Goal: Task Accomplishment & Management: Complete application form

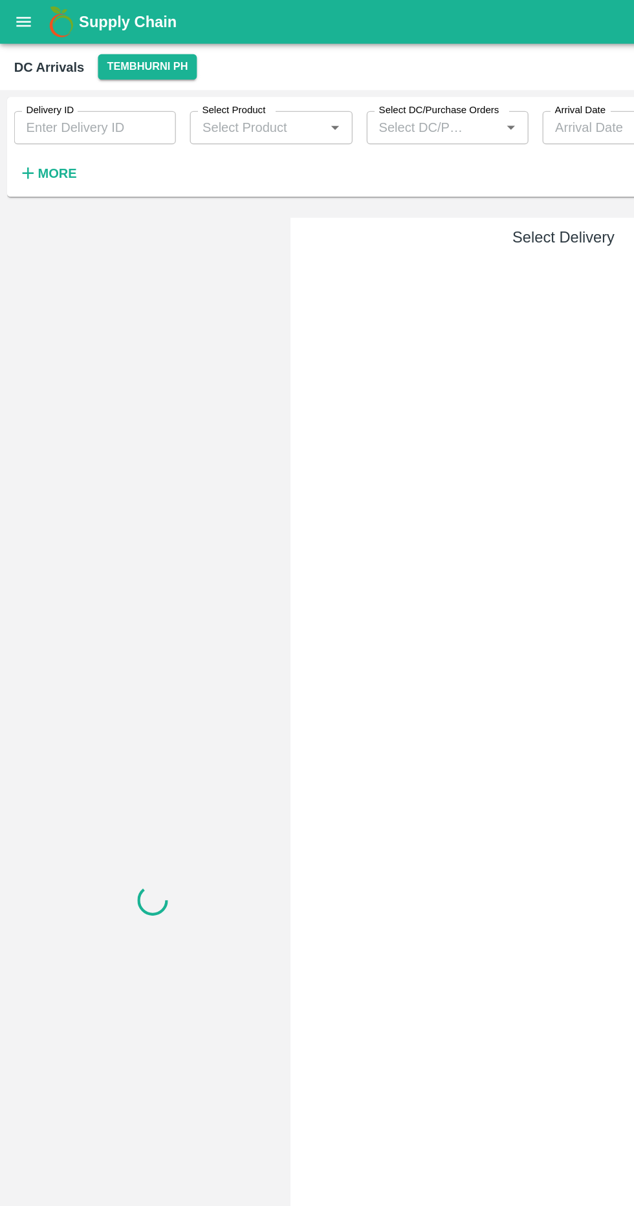
click at [54, 127] on button "More" at bounding box center [35, 128] width 50 height 22
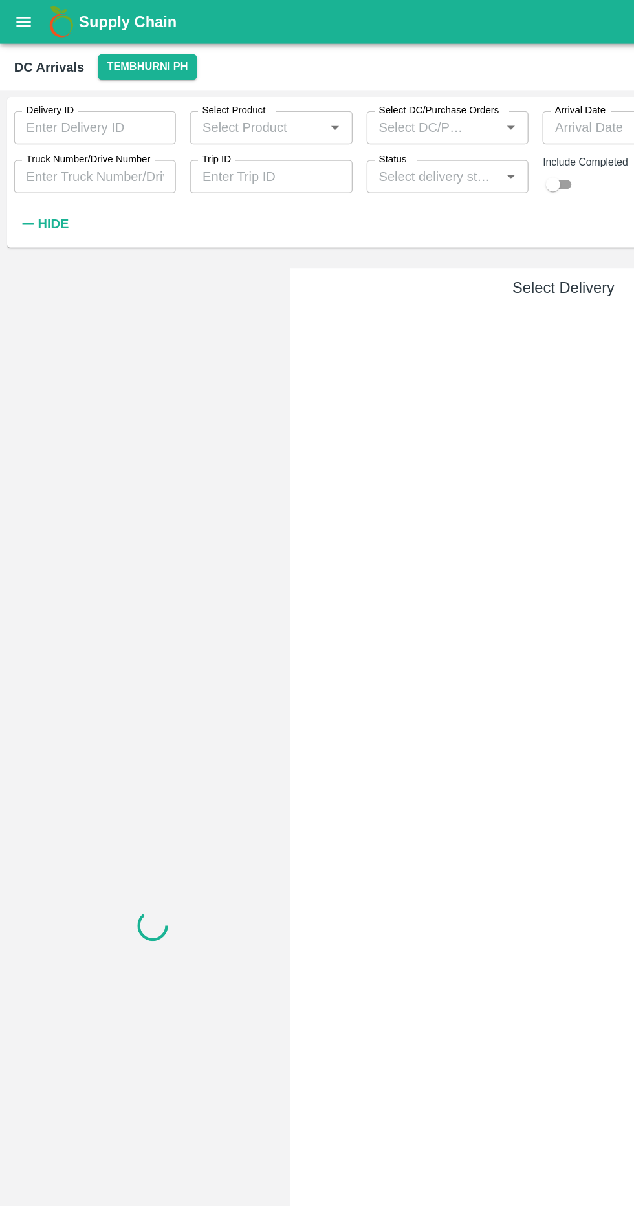
click at [107, 118] on label "Truck Number/Drive Number" at bounding box center [65, 118] width 92 height 10
click at [107, 118] on input "Truck Number/Drive Number" at bounding box center [70, 130] width 120 height 25
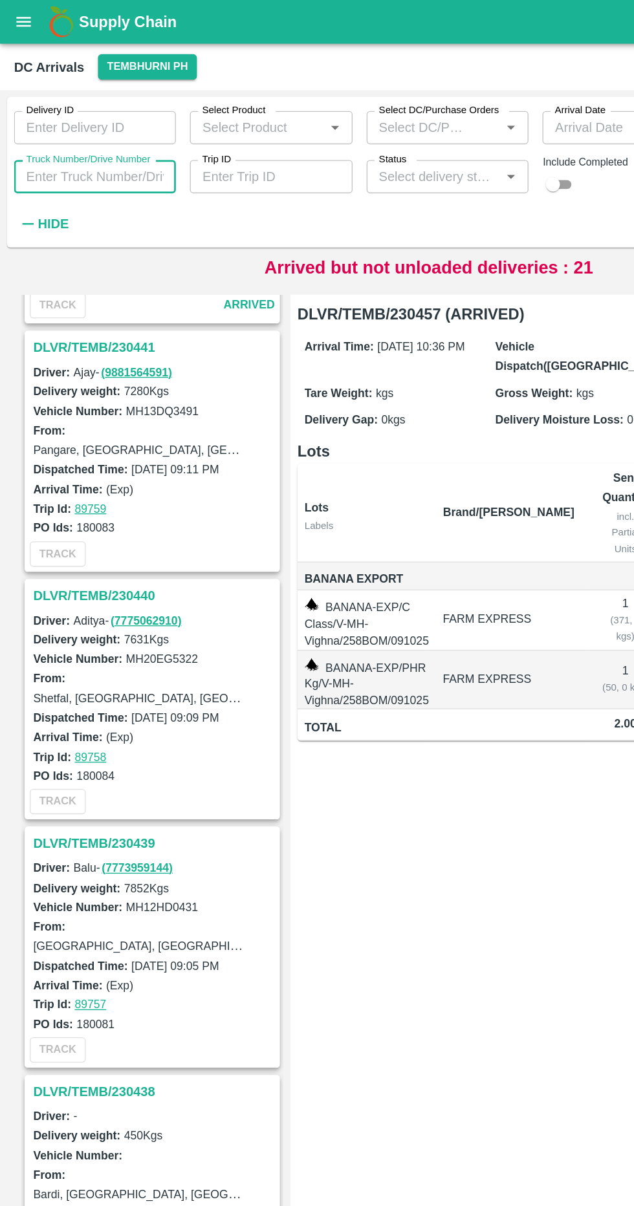
scroll to position [1637, 0]
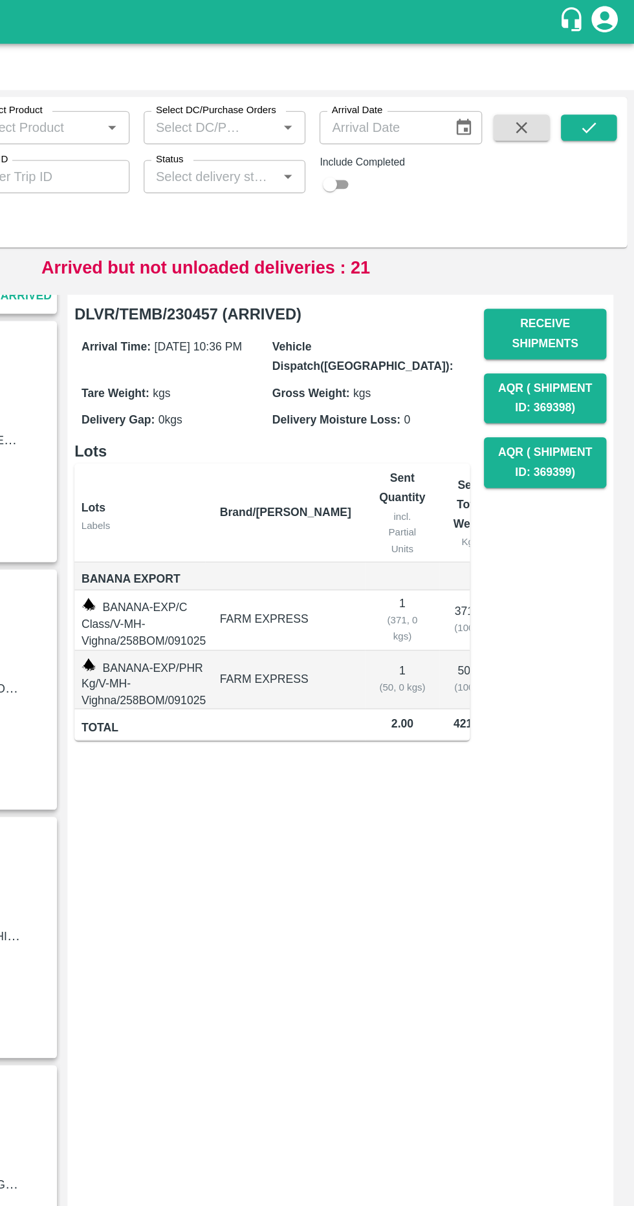
type input "5641"
click at [600, 94] on icon "submit" at bounding box center [600, 94] width 14 height 14
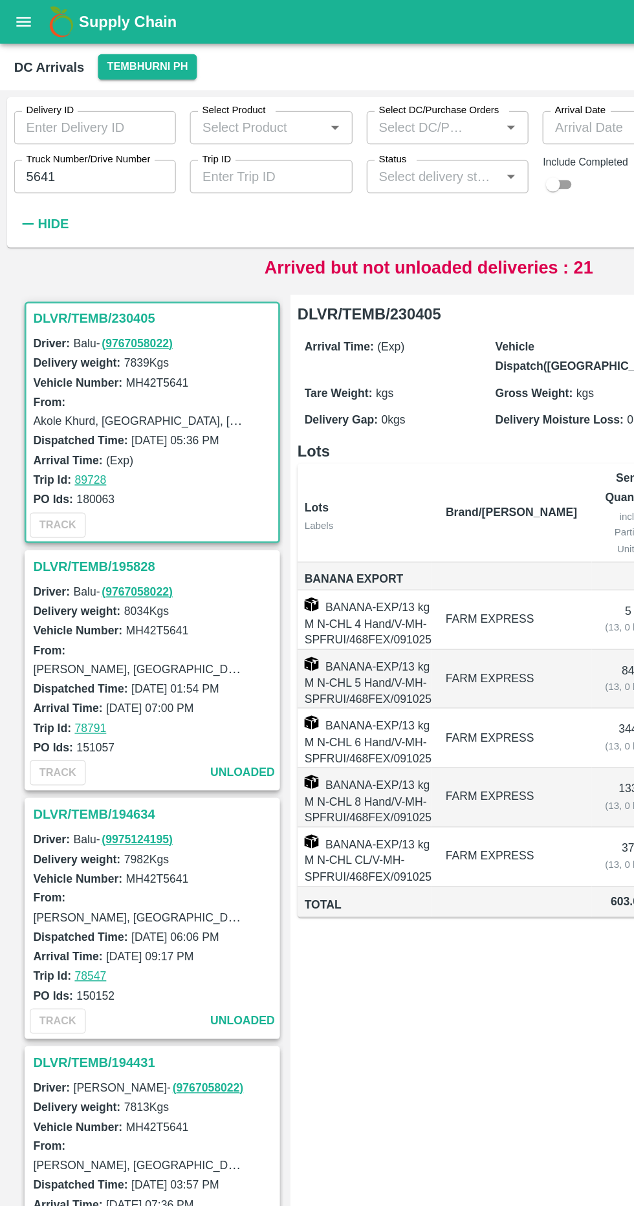
click at [41, 233] on h3 "DLVR/TEMB/230405" at bounding box center [115, 235] width 180 height 17
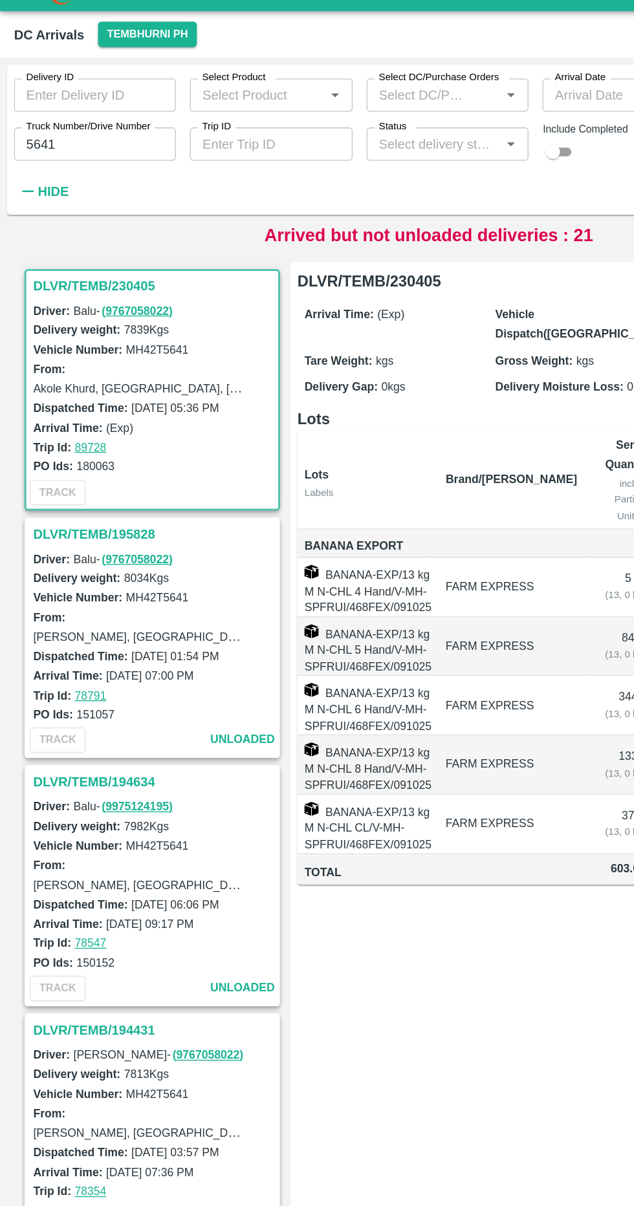
scroll to position [5, 0]
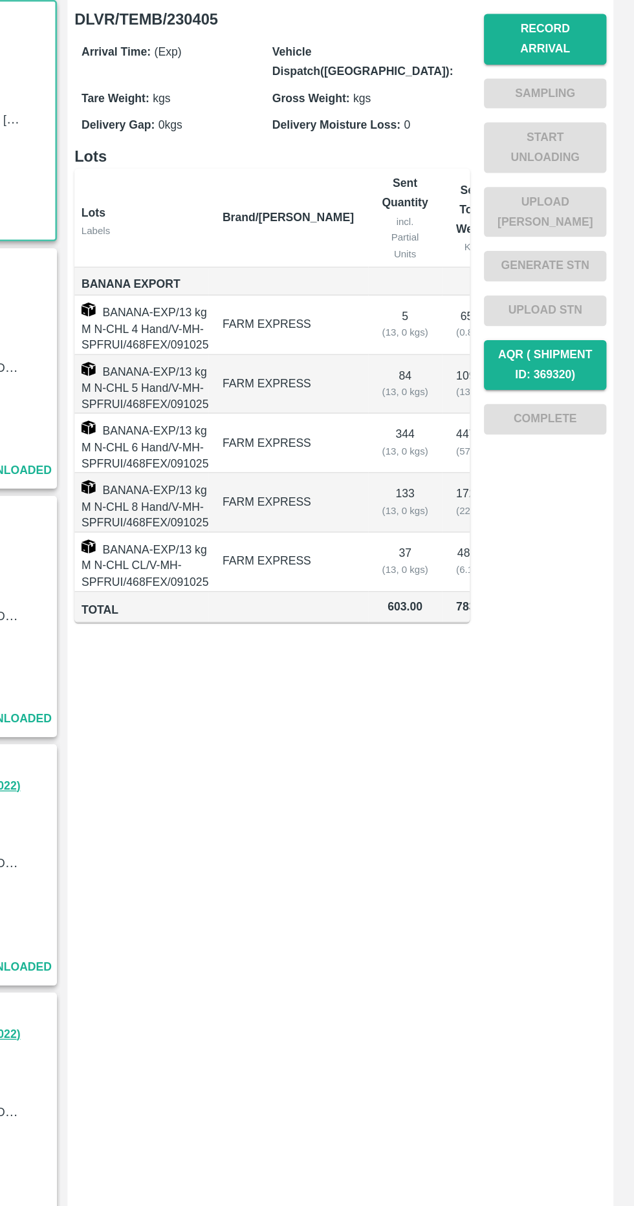
click at [590, 238] on button "Record Arrival" at bounding box center [568, 247] width 91 height 38
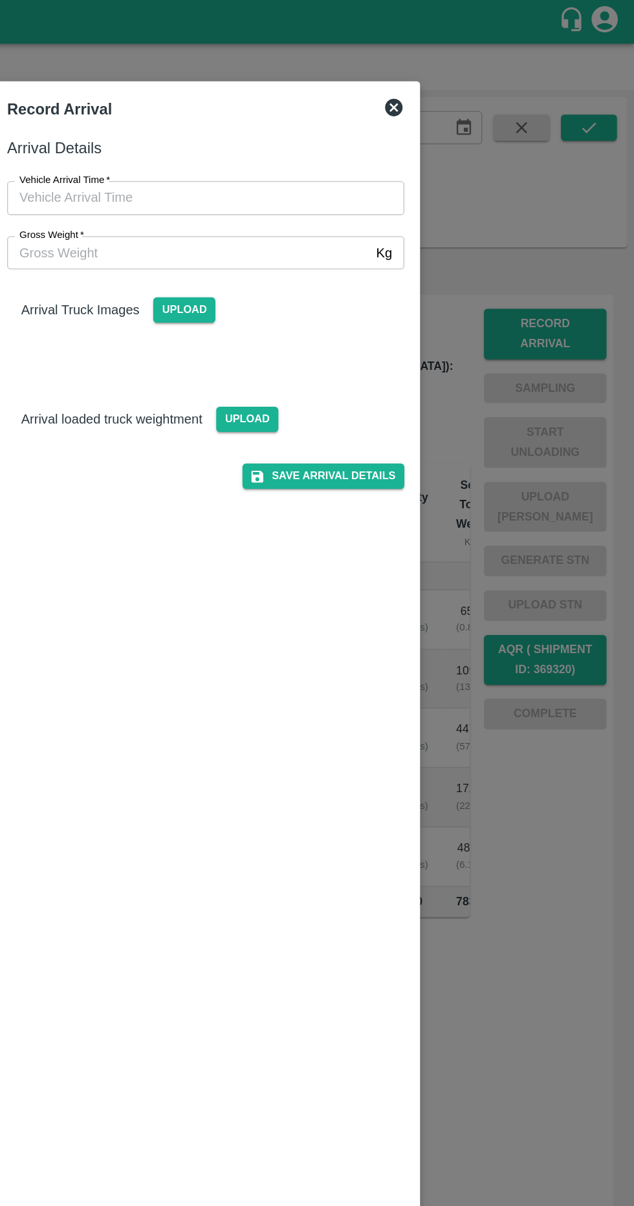
click at [319, 232] on span "Upload" at bounding box center [301, 229] width 46 height 19
click at [0, 0] on input "Upload" at bounding box center [0, 0] width 0 height 0
click at [351, 310] on span "Upload" at bounding box center [348, 310] width 46 height 19
click at [0, 0] on input "Upload" at bounding box center [0, 0] width 0 height 0
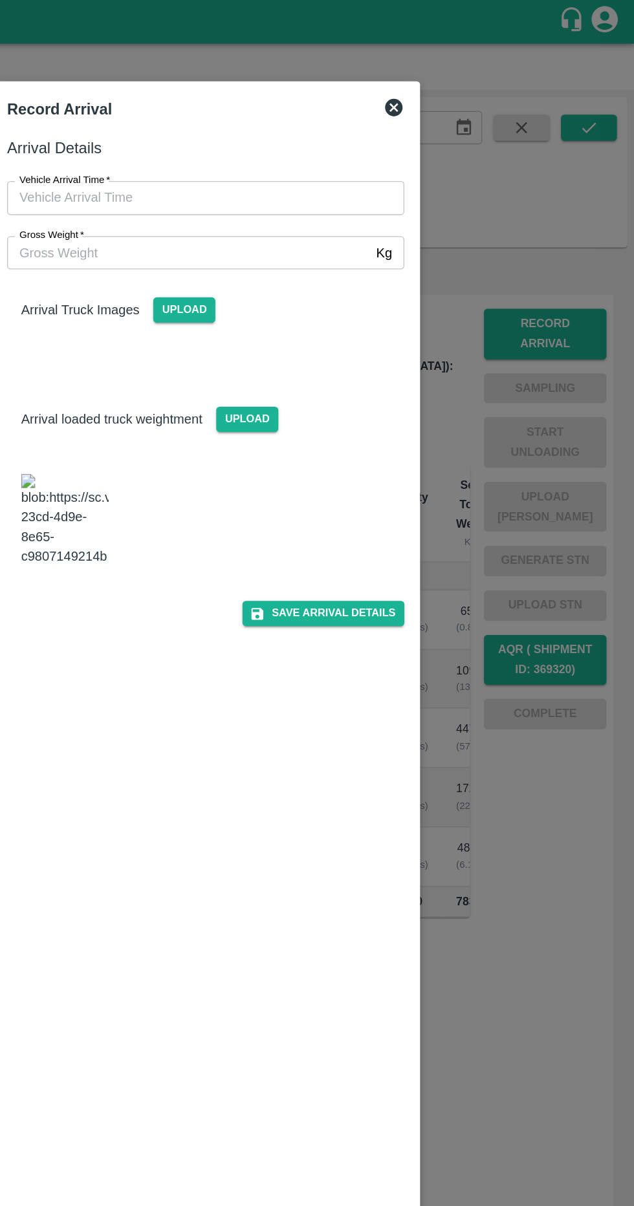
click at [216, 404] on img at bounding box center [212, 385] width 65 height 68
click at [354, 146] on input "Vehicle Arrival Time   *" at bounding box center [312, 146] width 285 height 25
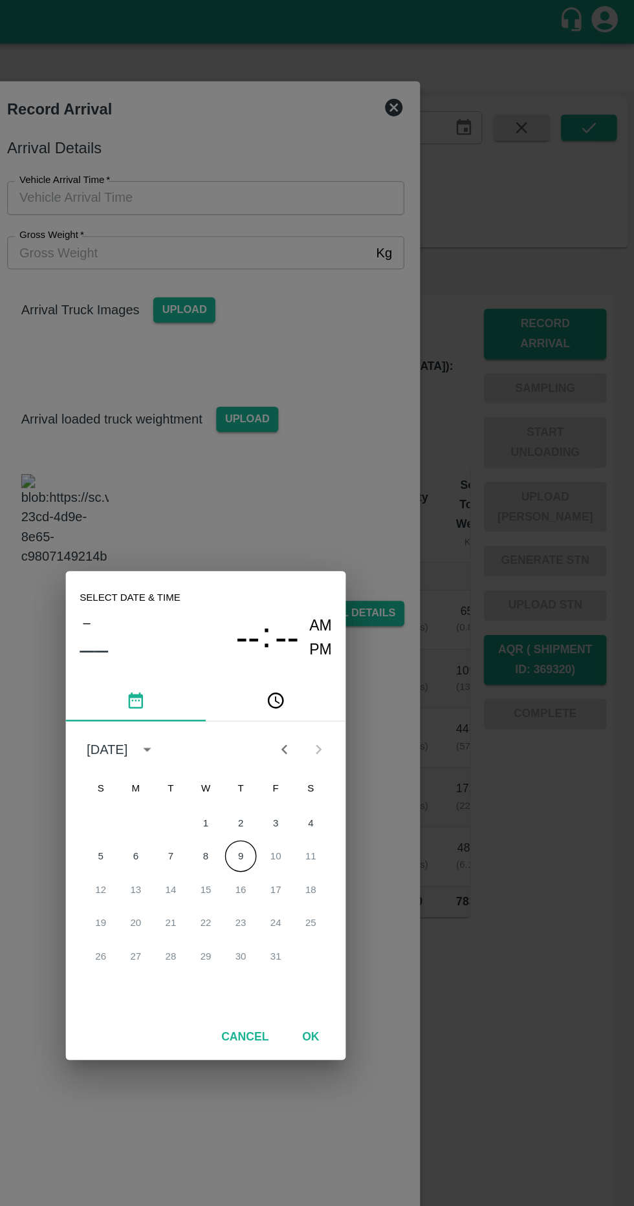
click at [390, 191] on div "Select date & time – –– -- : -- AM PM [DATE] S M T W T F S 1 2 3 4 5 6 7 8 9 10…" at bounding box center [317, 603] width 634 height 1206
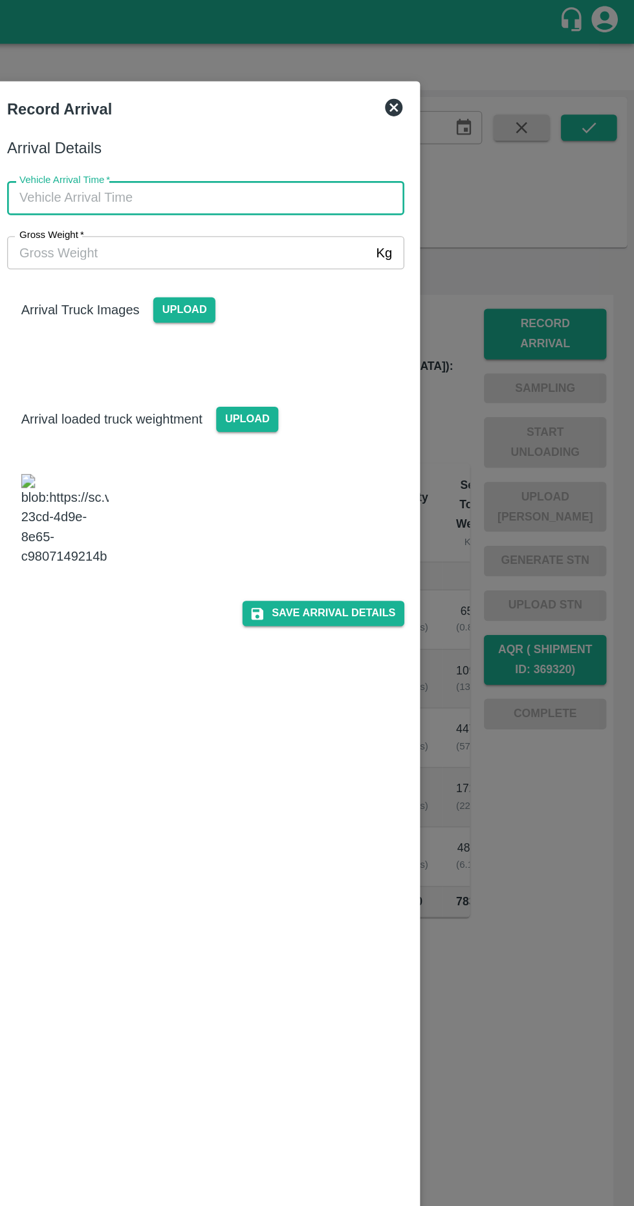
click at [368, 184] on input "Gross Weight   *" at bounding box center [304, 187] width 268 height 25
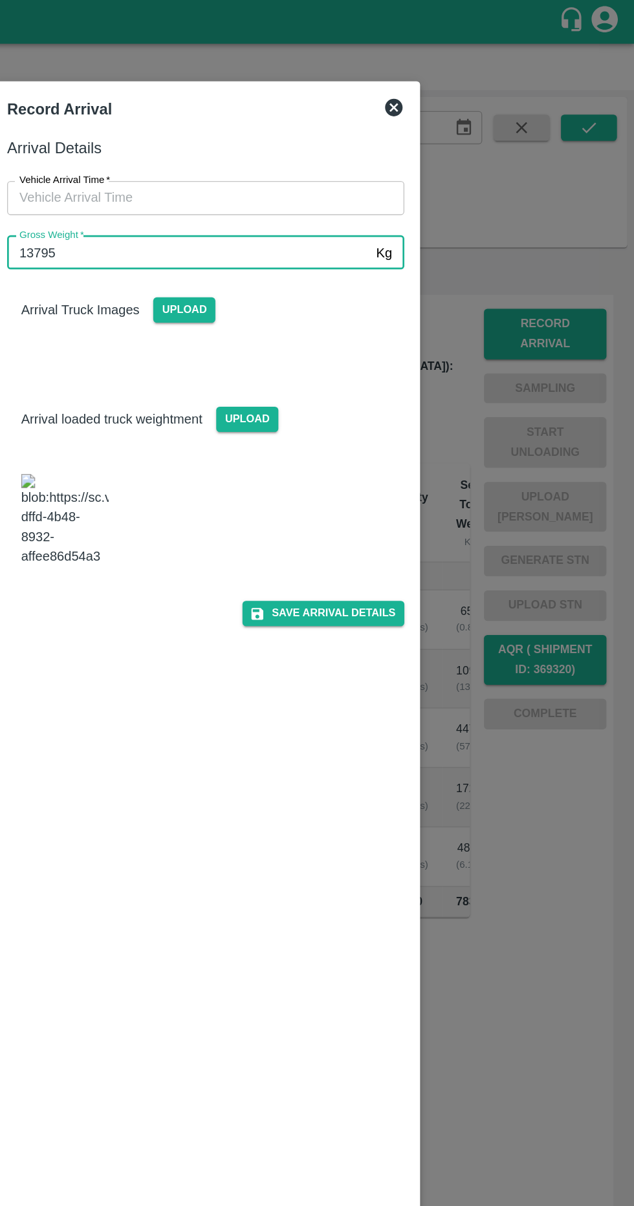
type input "13795"
click at [234, 418] on img at bounding box center [212, 385] width 65 height 68
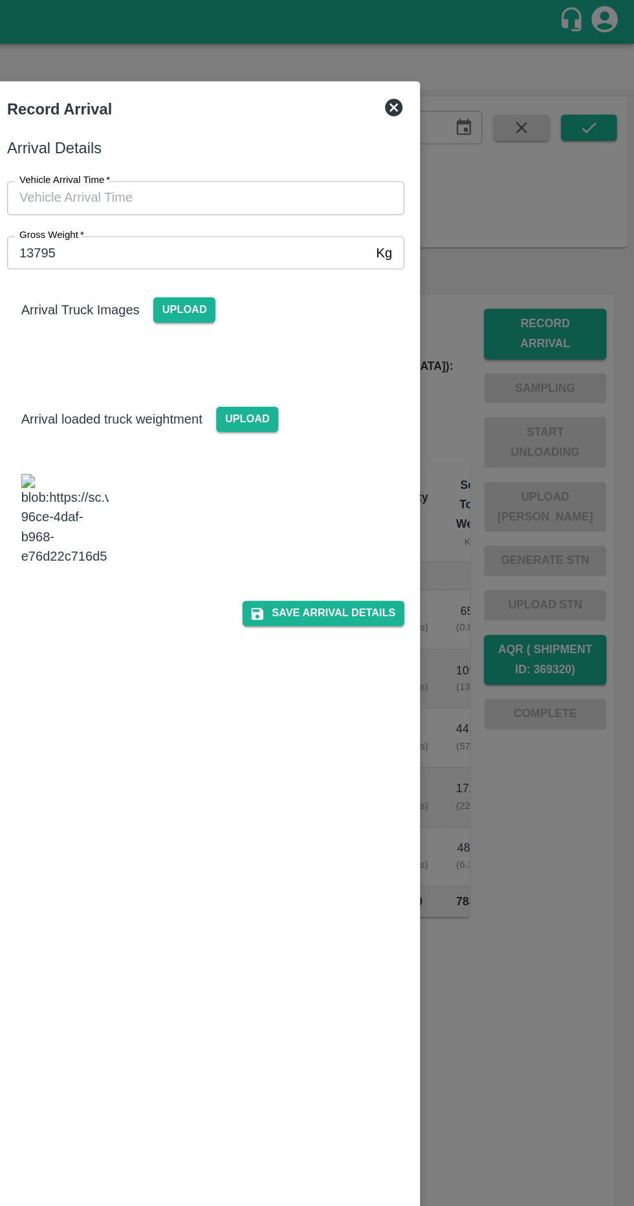
click at [374, 142] on input "Vehicle Arrival Time   *" at bounding box center [312, 146] width 285 height 25
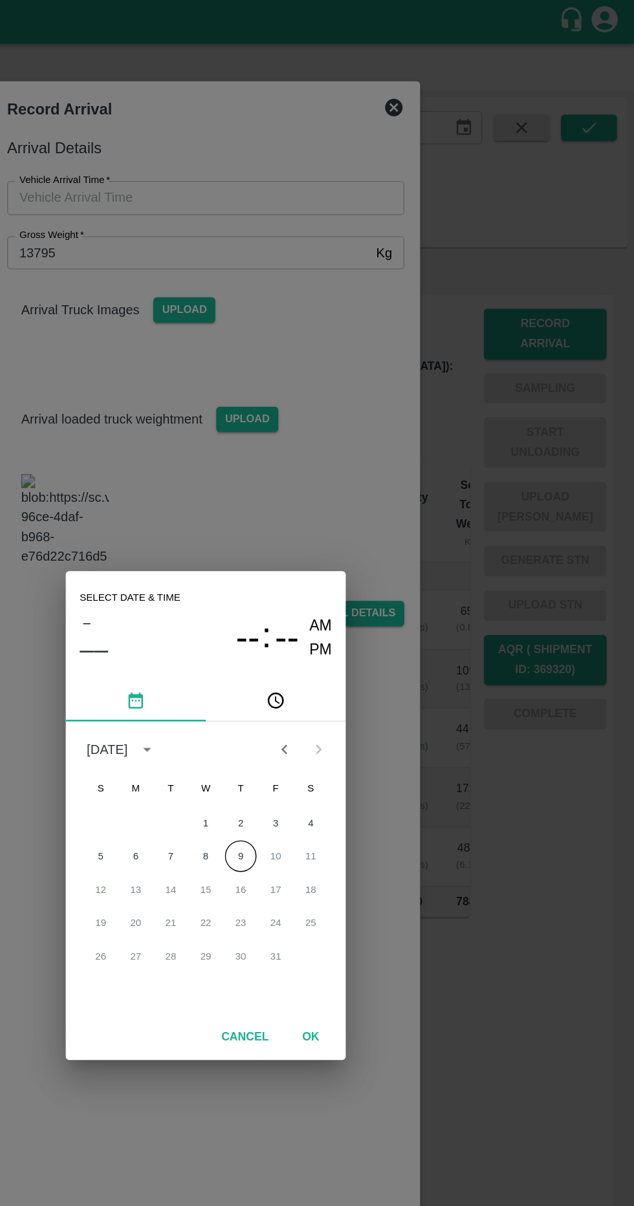
click at [342, 633] on button "9" at bounding box center [342, 633] width 23 height 23
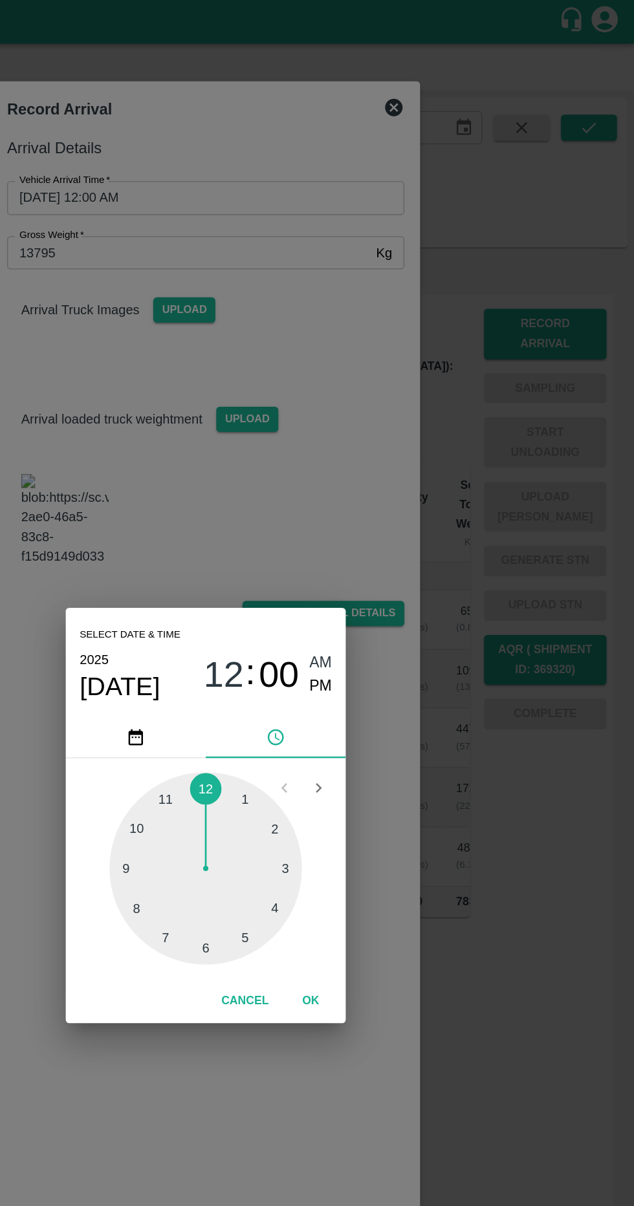
click at [285, 602] on div at bounding box center [317, 642] width 142 height 142
click at [268, 636] on div at bounding box center [317, 642] width 142 height 142
click at [409, 508] on span "PM" at bounding box center [402, 507] width 17 height 17
type input "[DATE] 11:46 PM"
click at [404, 746] on button "OK" at bounding box center [394, 740] width 41 height 23
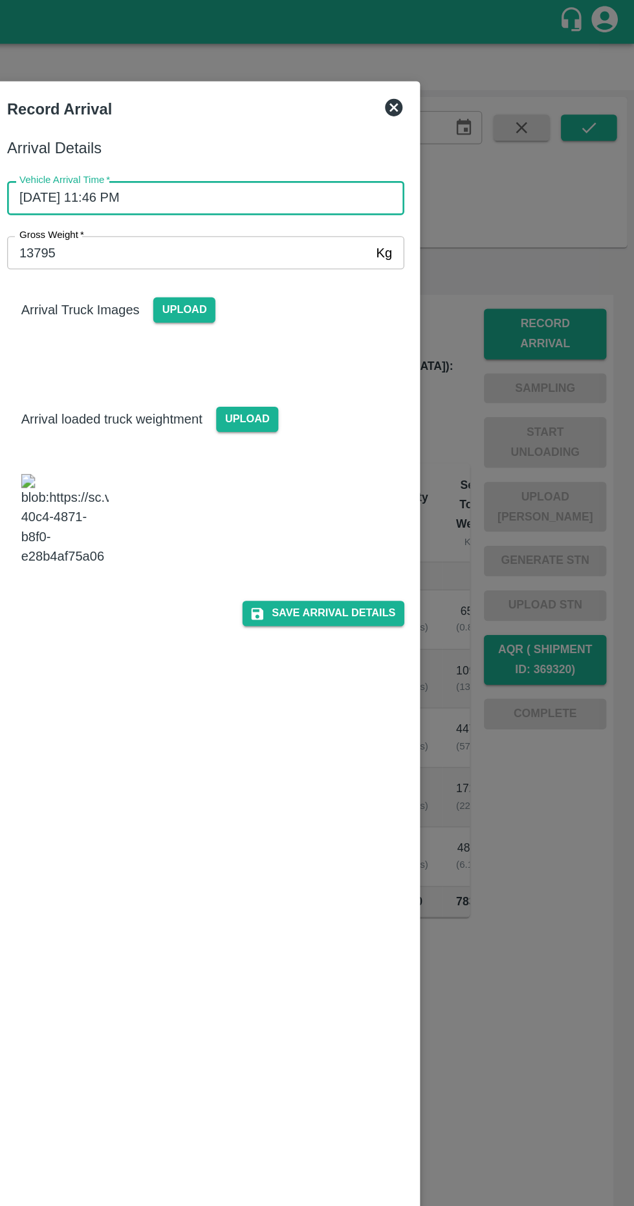
click at [431, 463] on button "Save Arrival Details" at bounding box center [404, 453] width 120 height 19
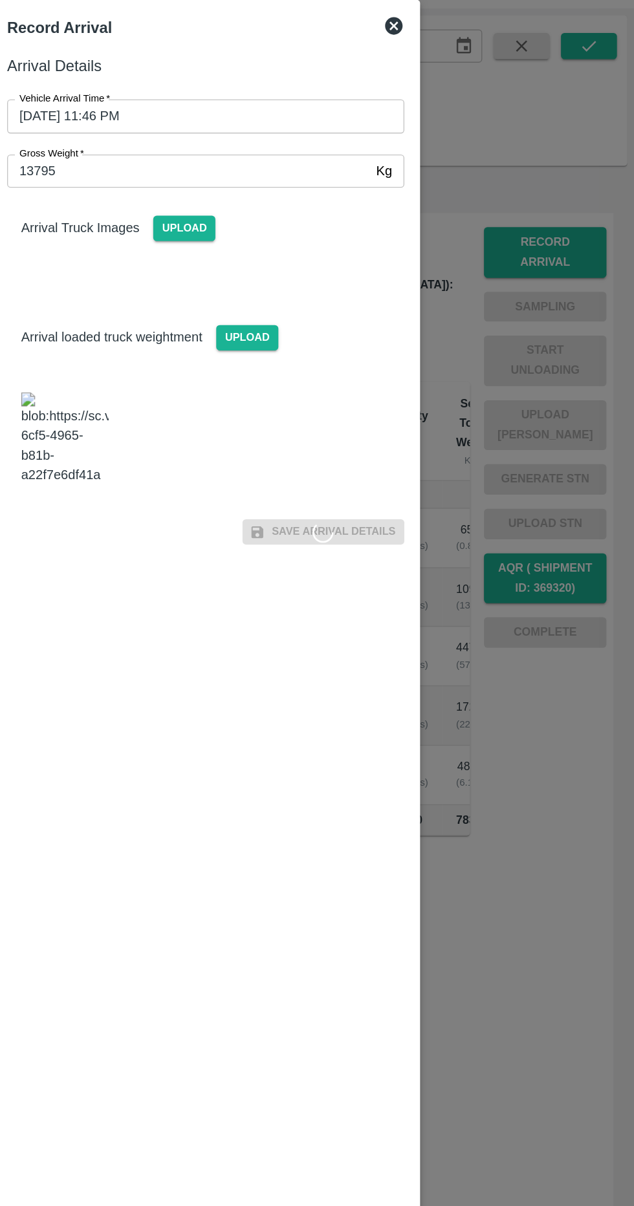
click at [316, 230] on span "Upload" at bounding box center [301, 229] width 46 height 19
click at [0, 0] on input "Upload" at bounding box center [0, 0] width 0 height 0
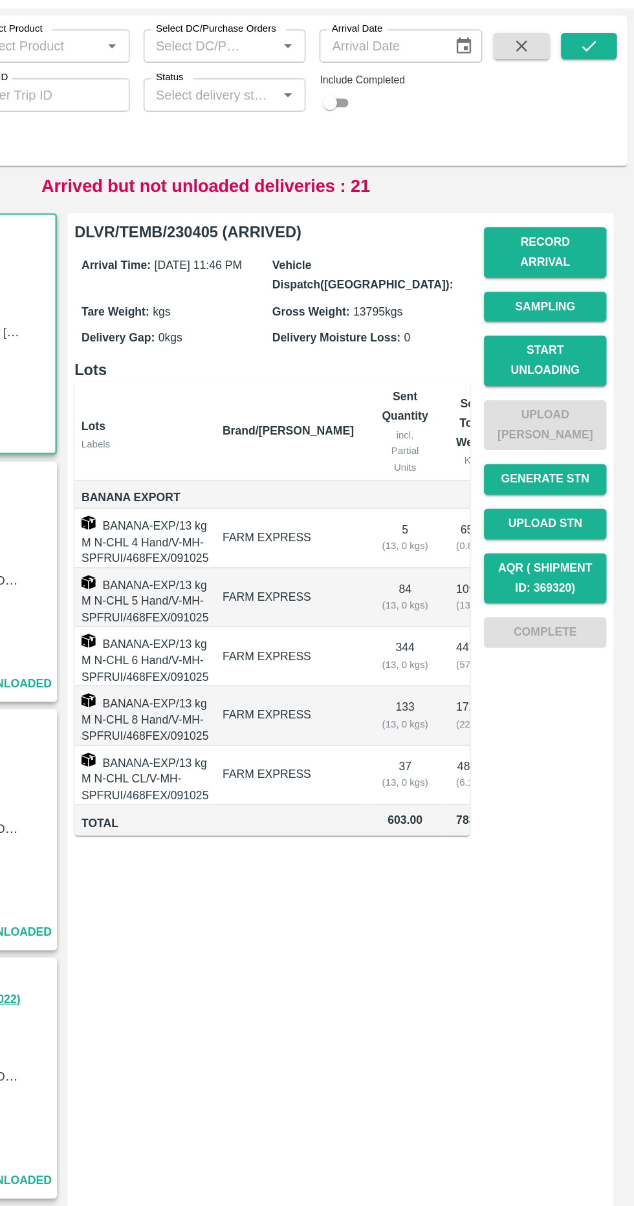
click at [593, 234] on button "Record Arrival" at bounding box center [568, 247] width 91 height 38
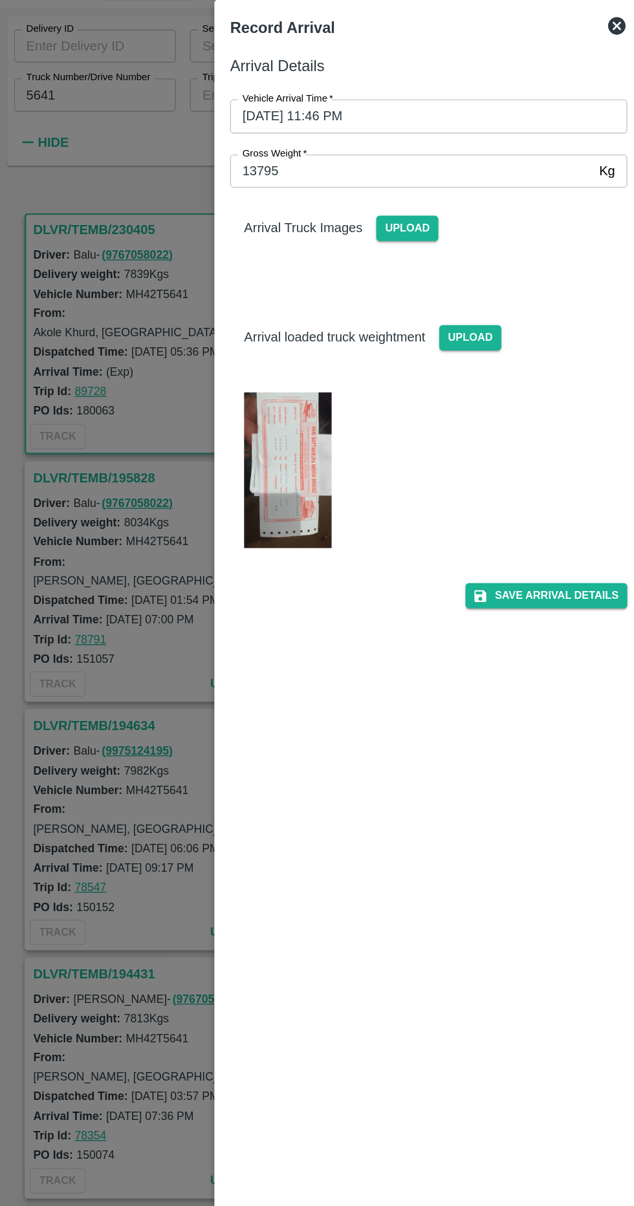
click at [309, 223] on span "Upload" at bounding box center [301, 229] width 46 height 19
click at [0, 0] on input "Upload" at bounding box center [0, 0] width 0 height 0
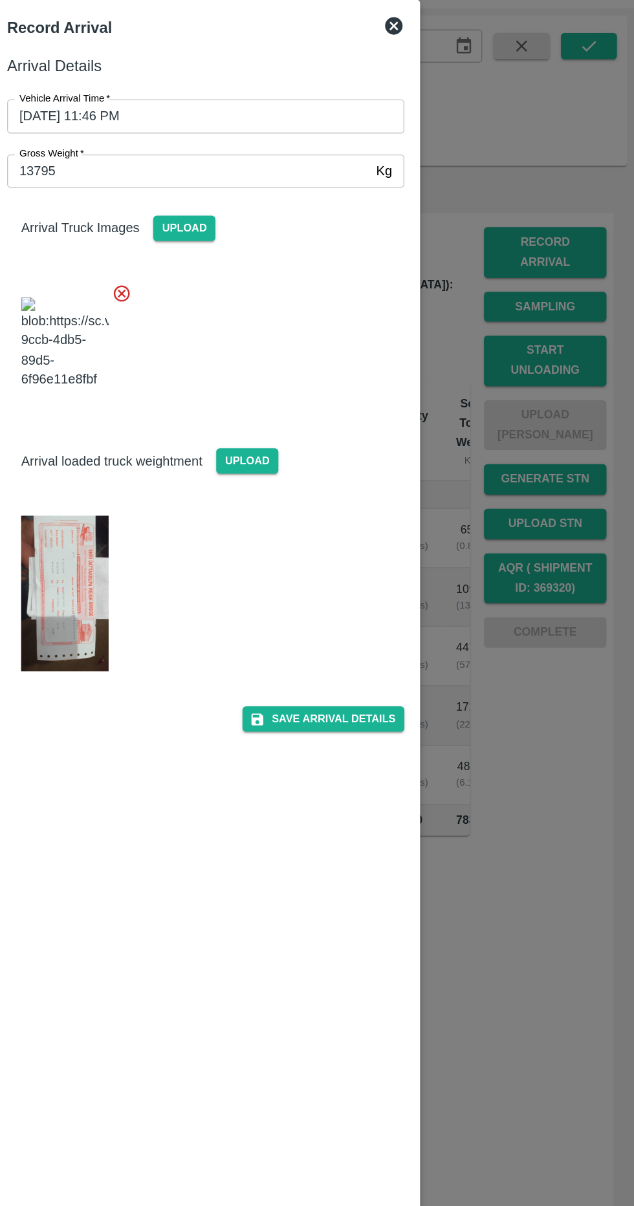
click at [432, 601] on button "Save Arrival Details" at bounding box center [404, 592] width 120 height 19
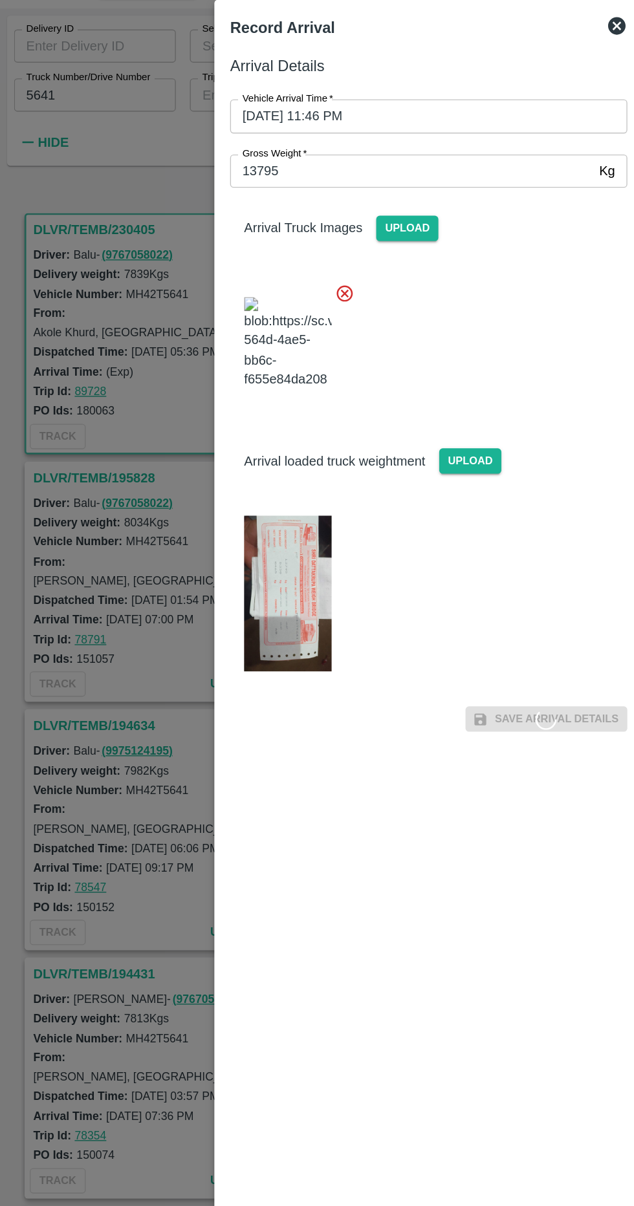
click at [195, 516] on img at bounding box center [212, 499] width 65 height 115
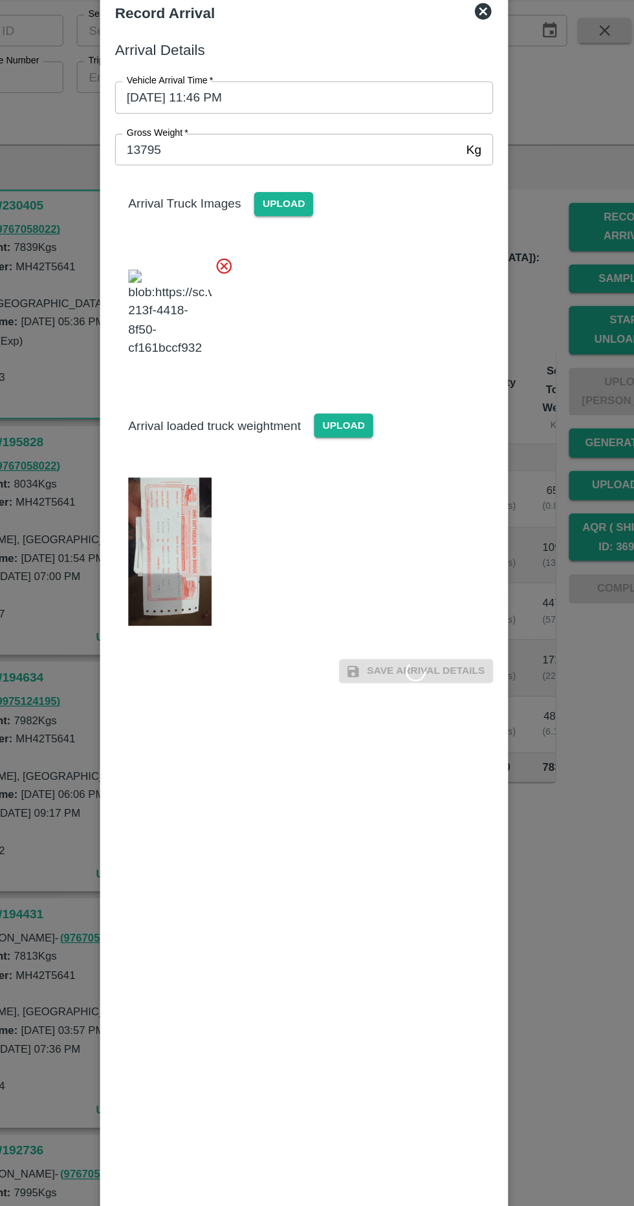
click at [416, 601] on span "Save Arrival Details" at bounding box center [404, 592] width 120 height 19
click at [376, 186] on input "13795" at bounding box center [304, 187] width 268 height 25
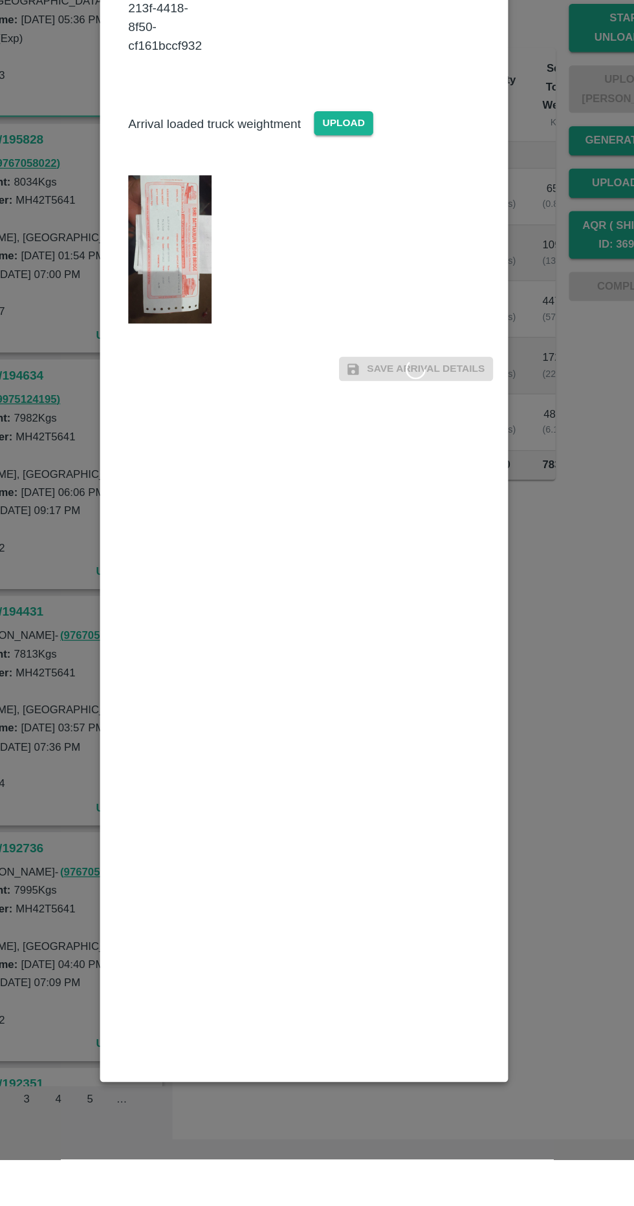
click at [216, 533] on img at bounding box center [212, 499] width 65 height 115
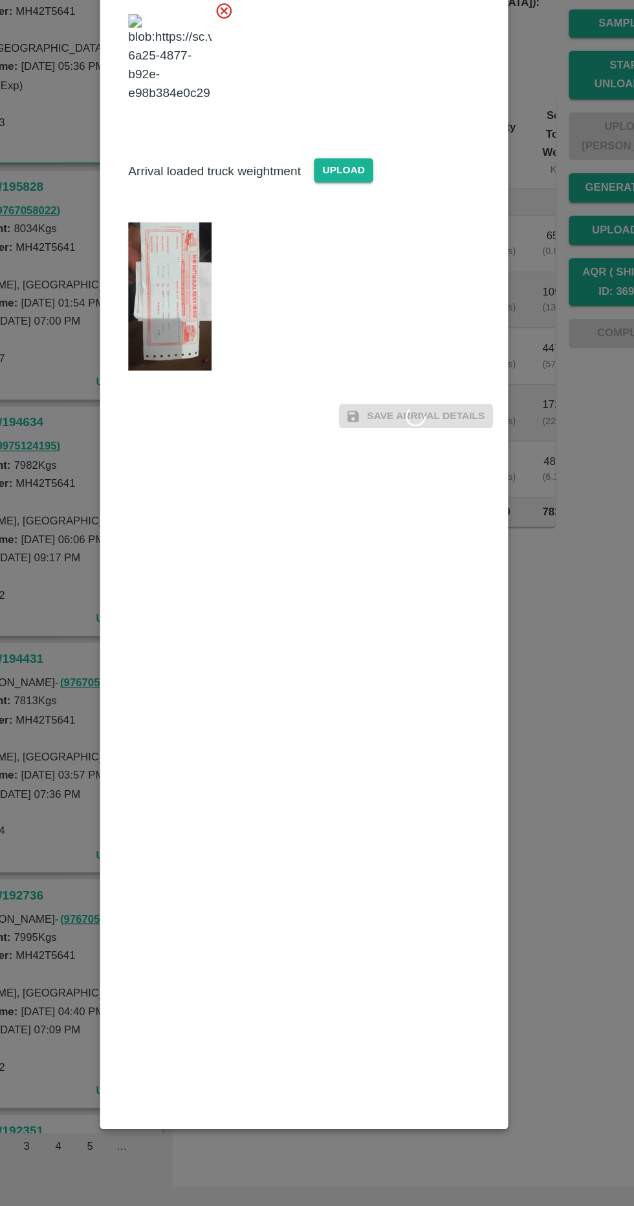
click at [416, 601] on span "Save Arrival Details" at bounding box center [404, 592] width 120 height 19
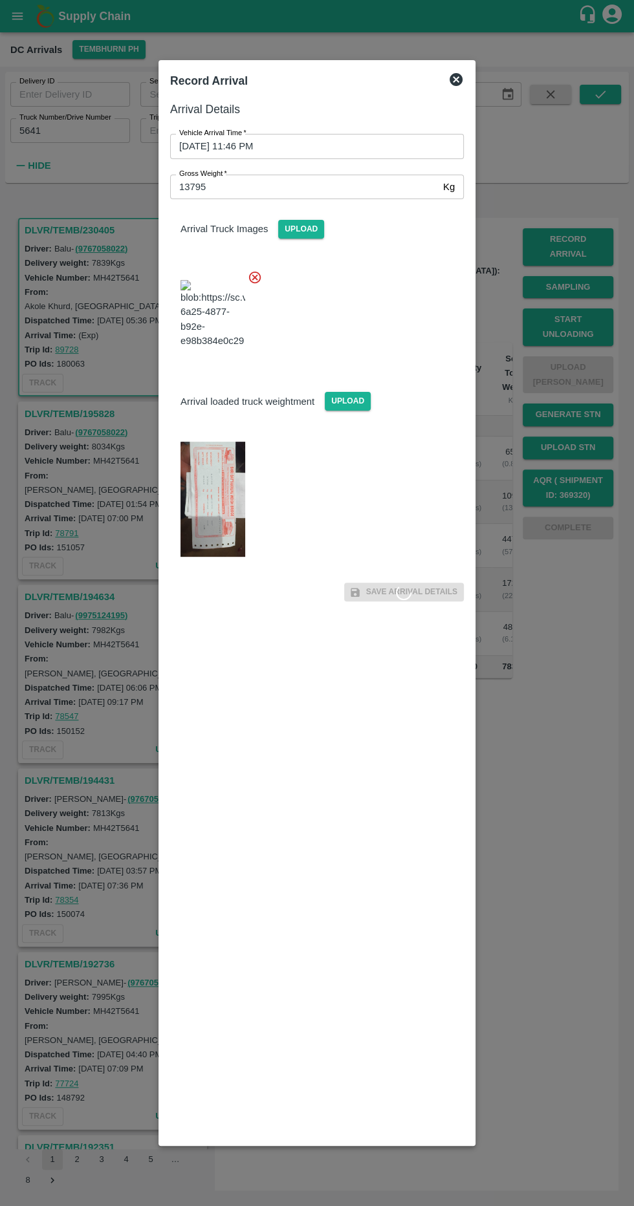
click at [403, 146] on input "[DATE] 11:46 PM" at bounding box center [312, 146] width 285 height 25
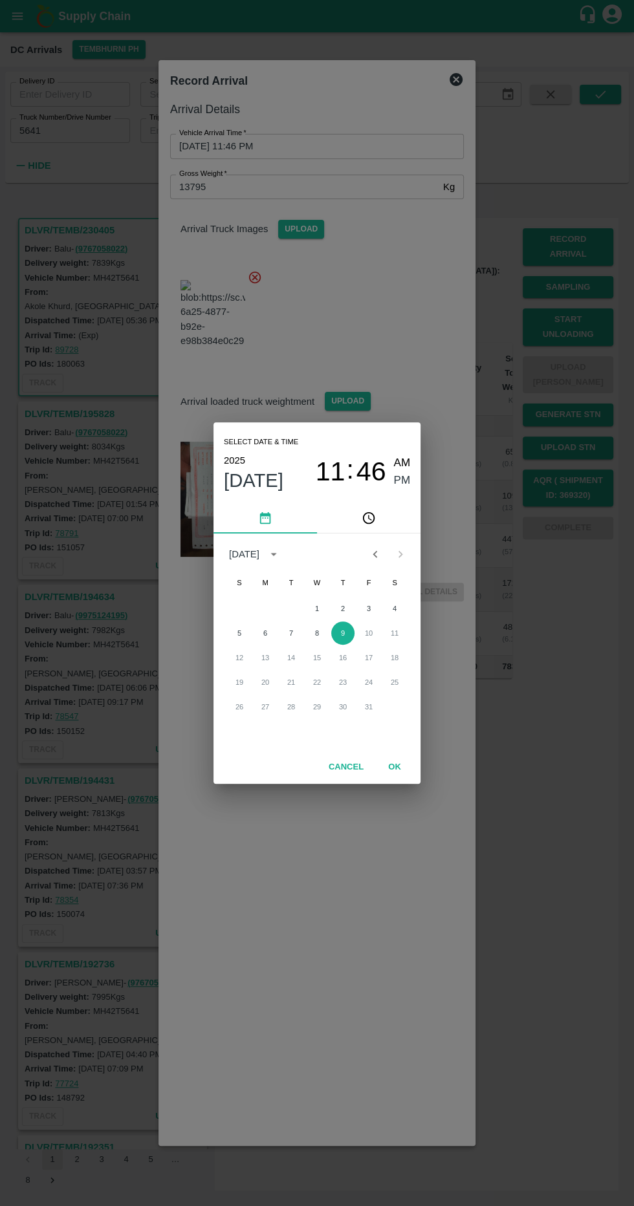
click at [342, 633] on button "9" at bounding box center [342, 633] width 23 height 23
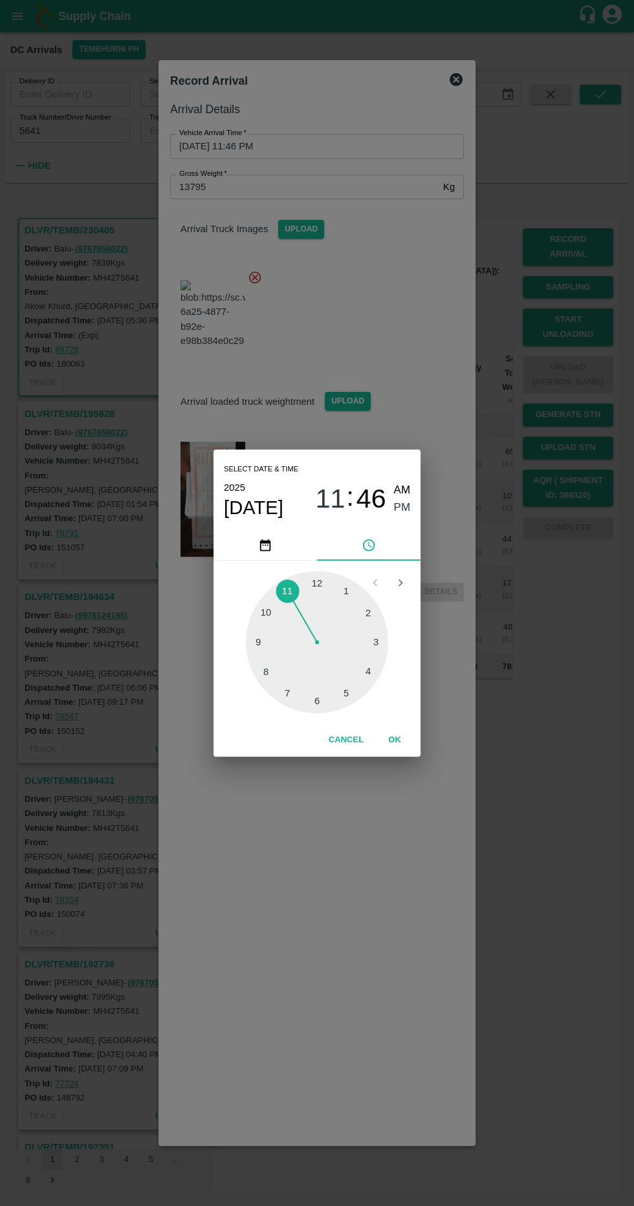
click at [408, 737] on button "OK" at bounding box center [394, 740] width 41 height 23
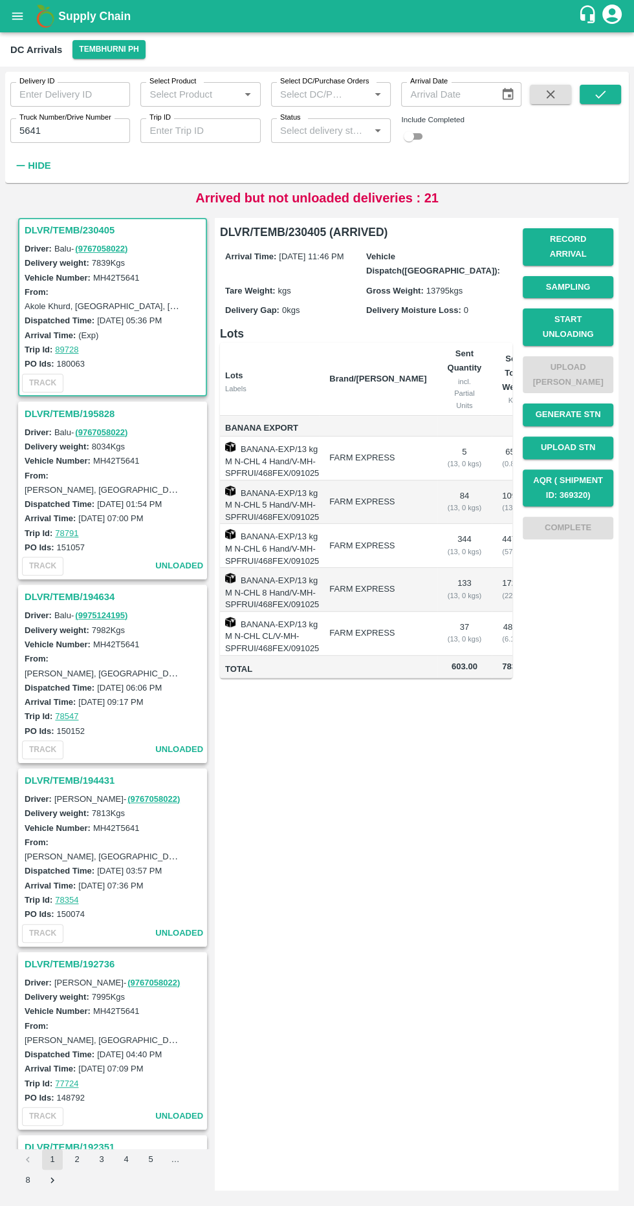
click at [594, 228] on button "Record Arrival" at bounding box center [568, 247] width 91 height 38
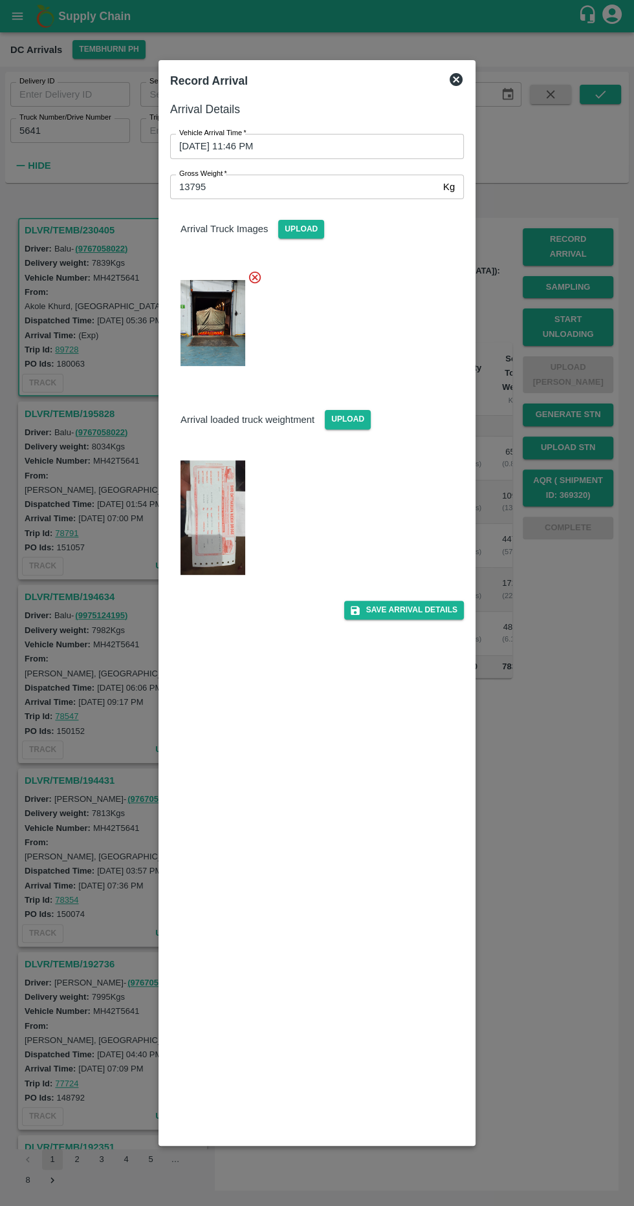
click at [450, 79] on icon at bounding box center [455, 79] width 13 height 13
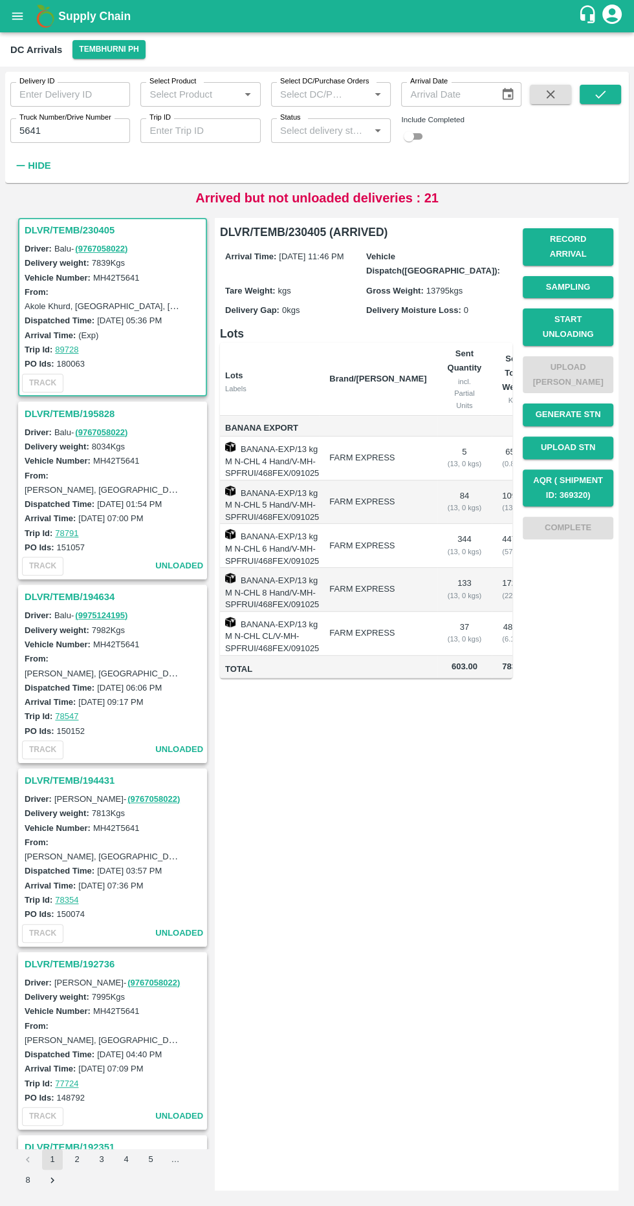
click at [607, 308] on button "Start Unloading" at bounding box center [568, 327] width 91 height 38
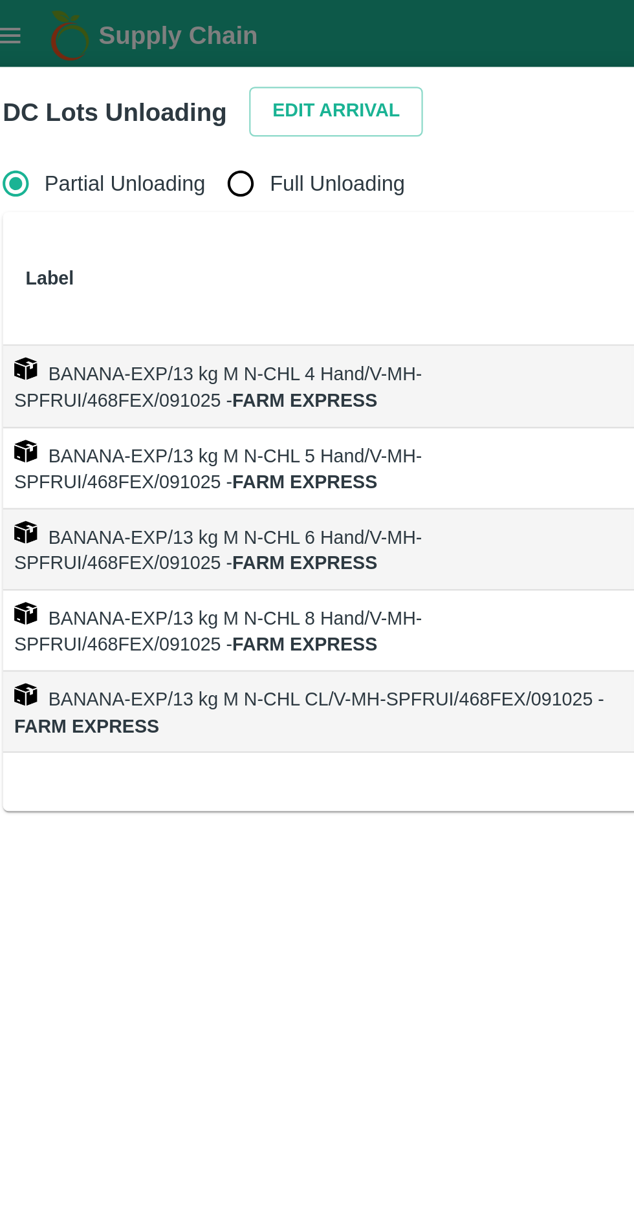
click at [125, 89] on input "Full Unloading" at bounding box center [123, 83] width 26 height 26
radio input "true"
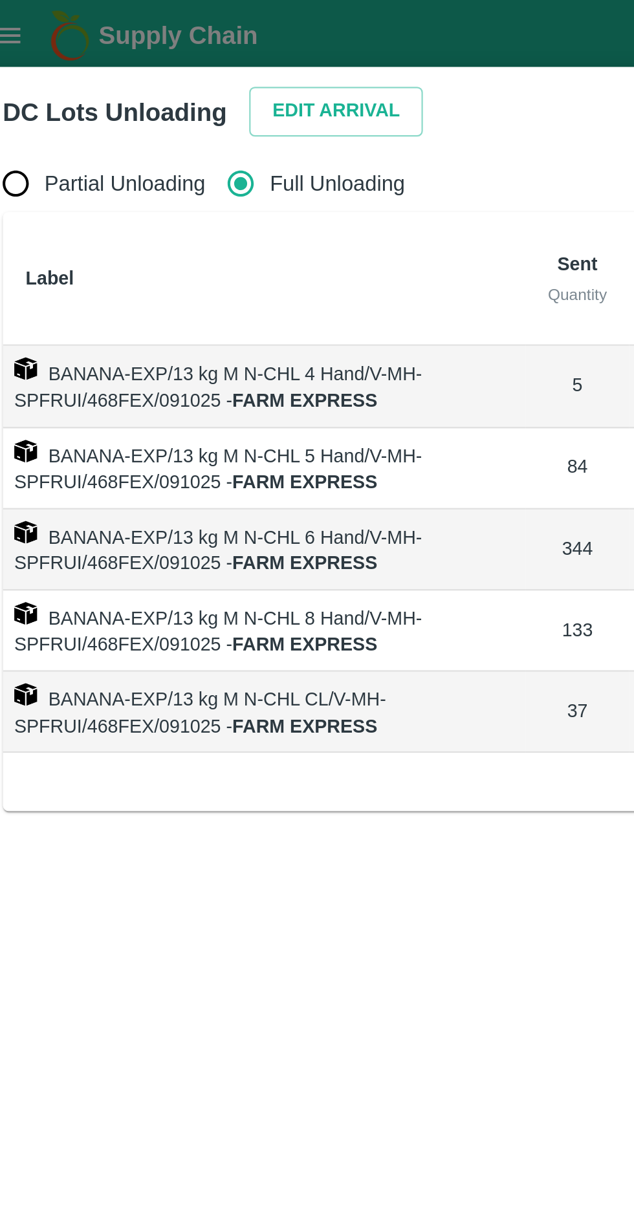
click at [158, 58] on button "Edit Arrival" at bounding box center [166, 50] width 79 height 23
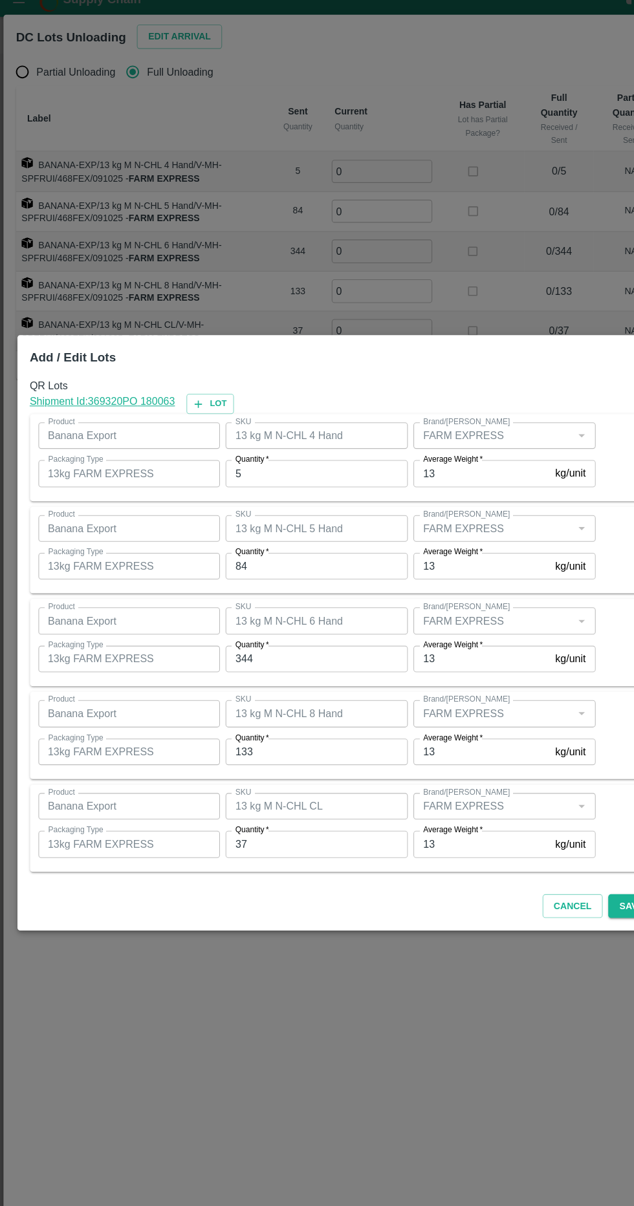
click at [323, 457] on input "5" at bounding box center [293, 455] width 169 height 25
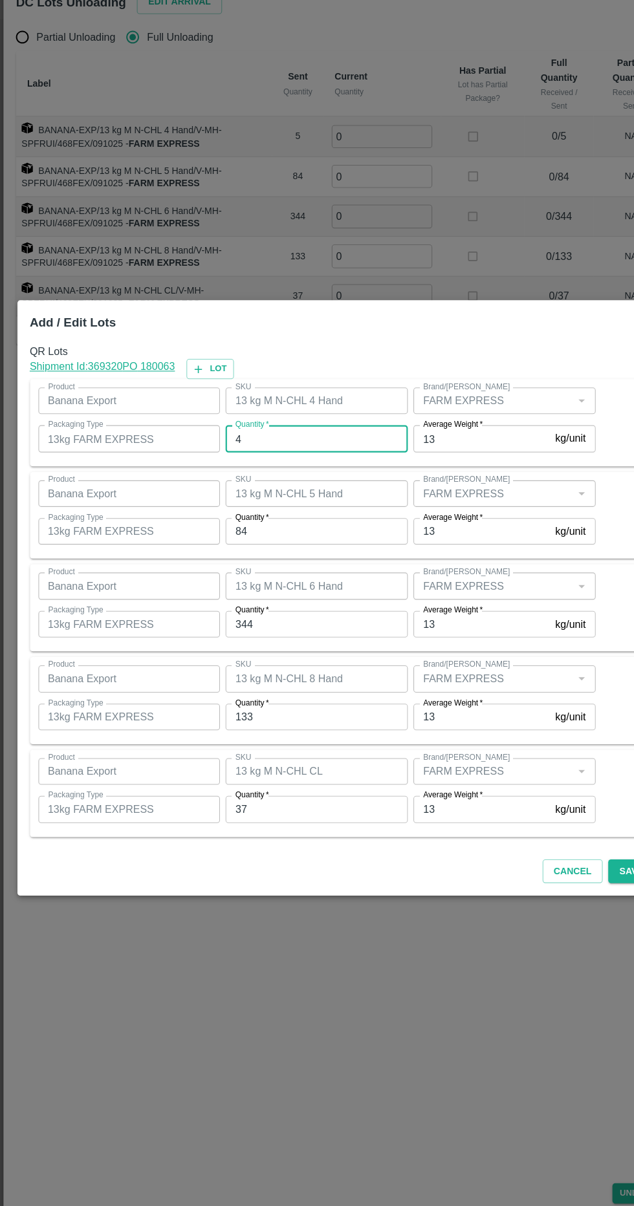
type input "4"
click at [355, 545] on input "84" at bounding box center [293, 541] width 169 height 25
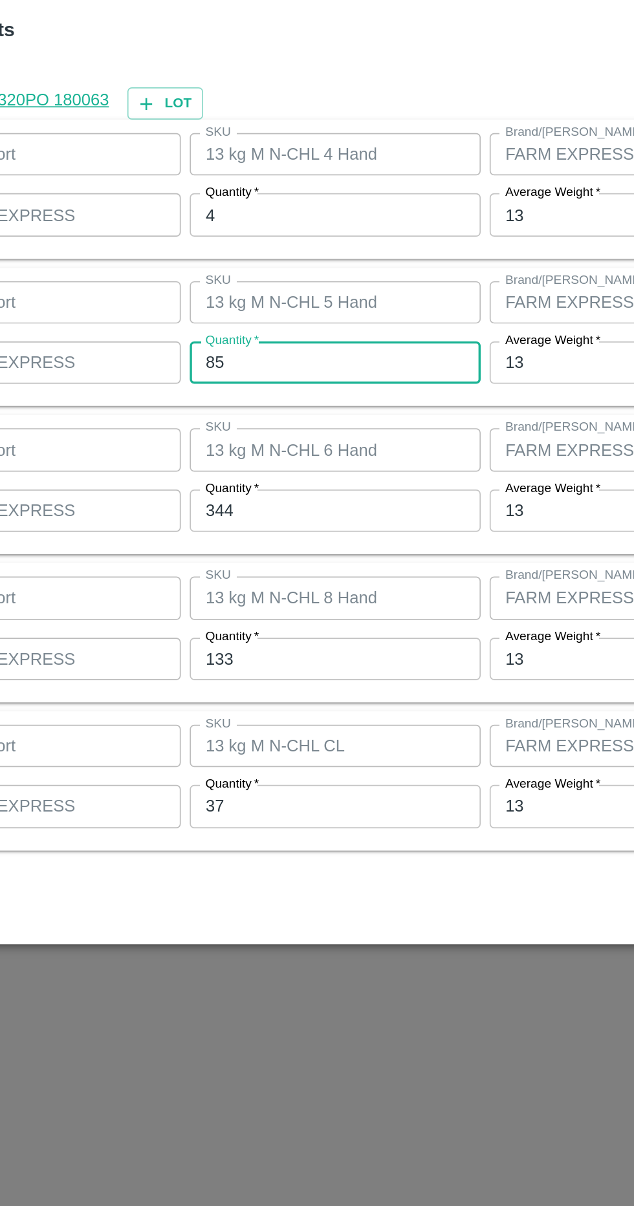
type input "85"
click at [334, 631] on input "344" at bounding box center [293, 627] width 169 height 25
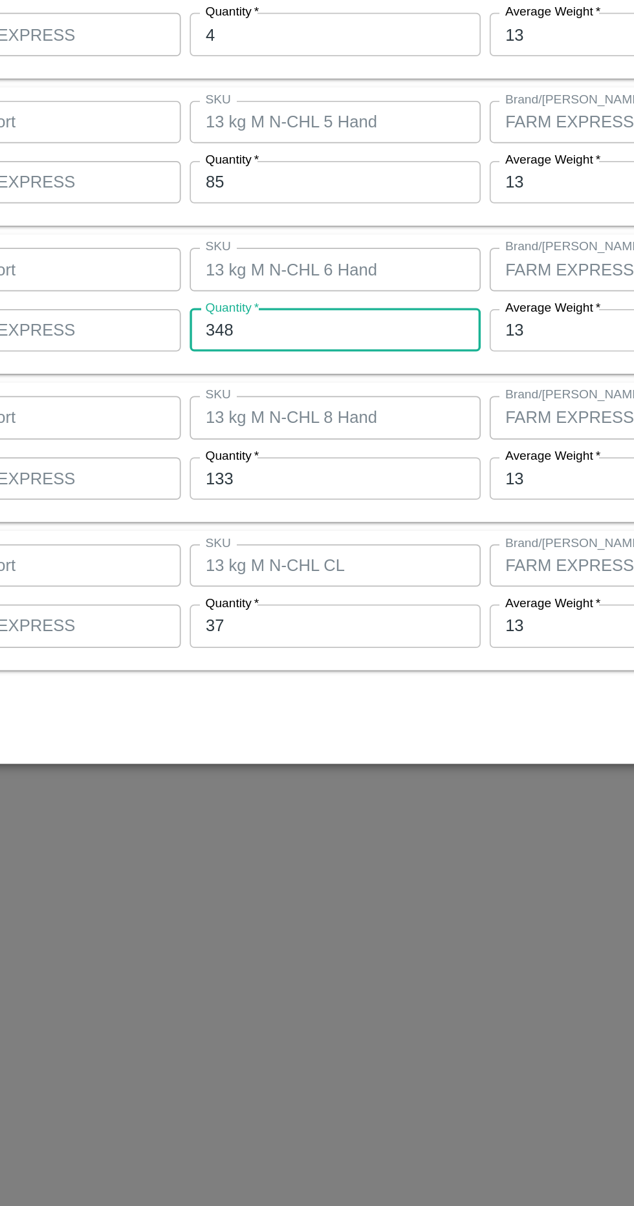
type input "348"
click at [334, 708] on input "133" at bounding box center [293, 713] width 169 height 25
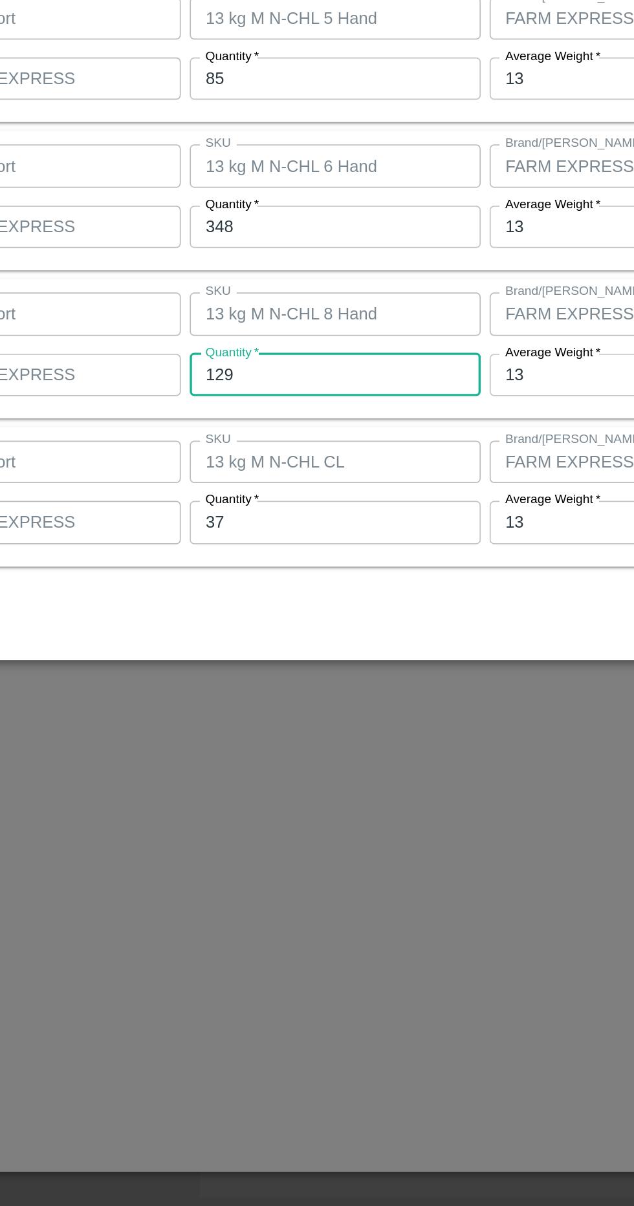
type input "129"
click at [237, 802] on input "37" at bounding box center [293, 798] width 169 height 25
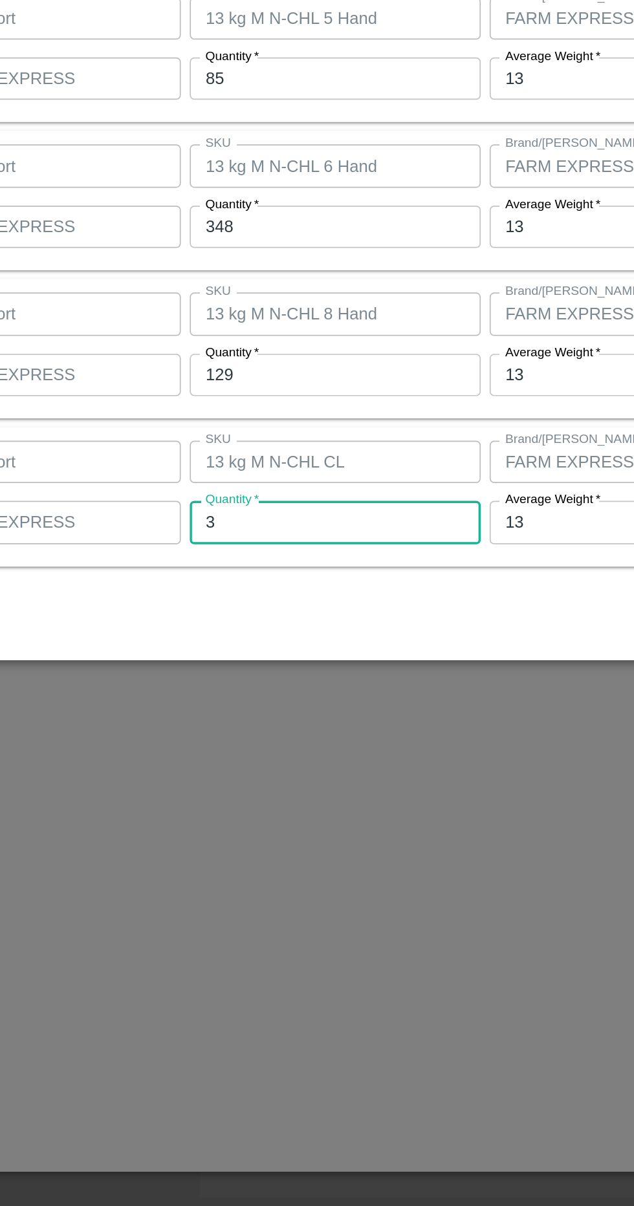
type input "37"
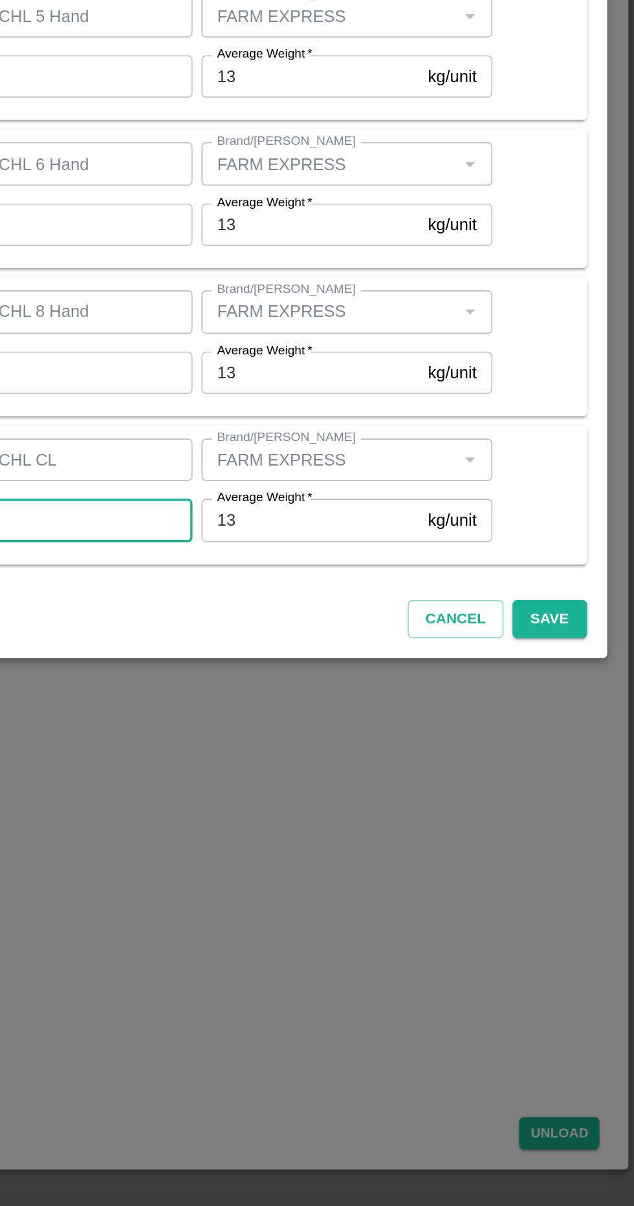
click at [596, 852] on button "Save" at bounding box center [584, 856] width 43 height 23
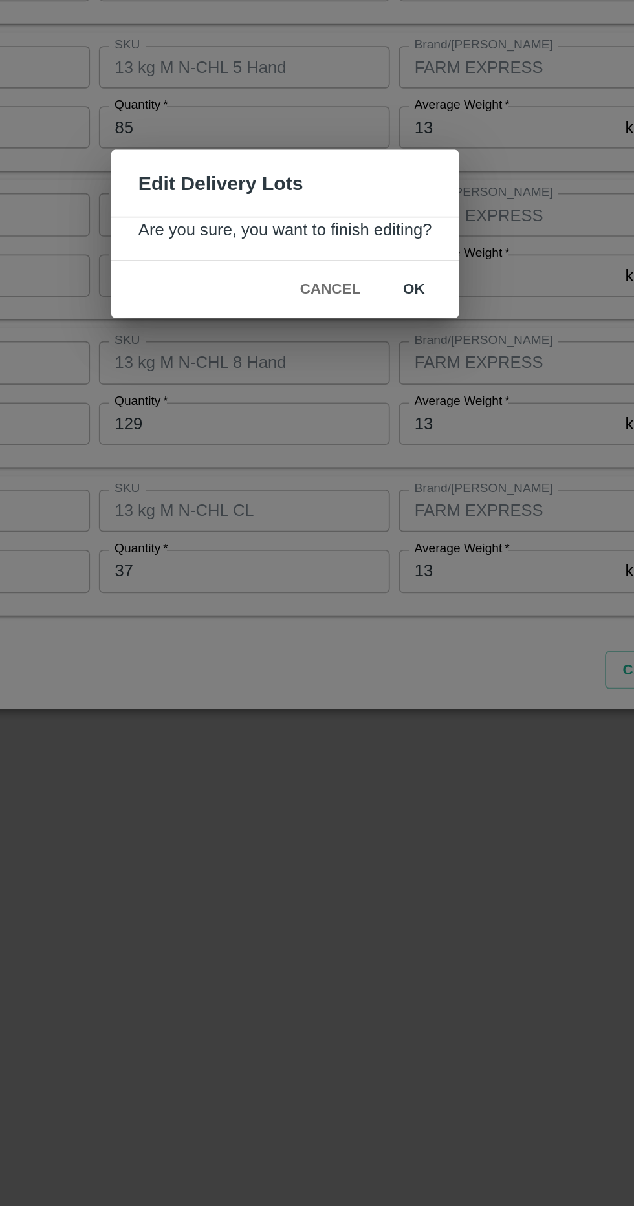
click at [398, 627] on button "ok" at bounding box center [391, 635] width 41 height 23
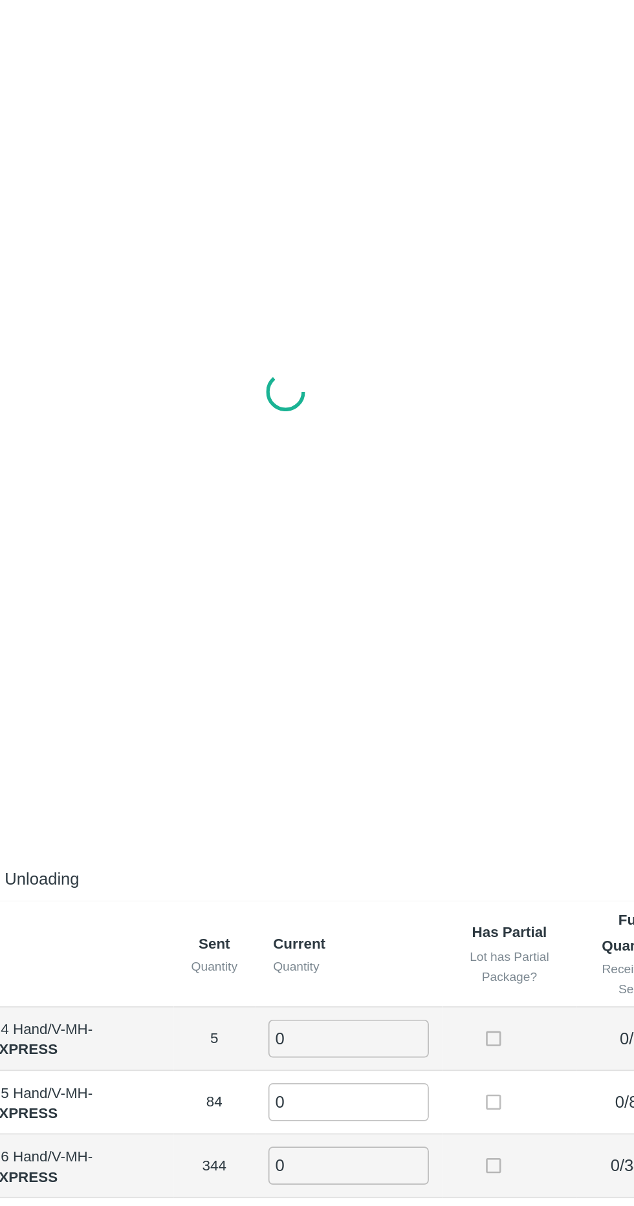
radio input "true"
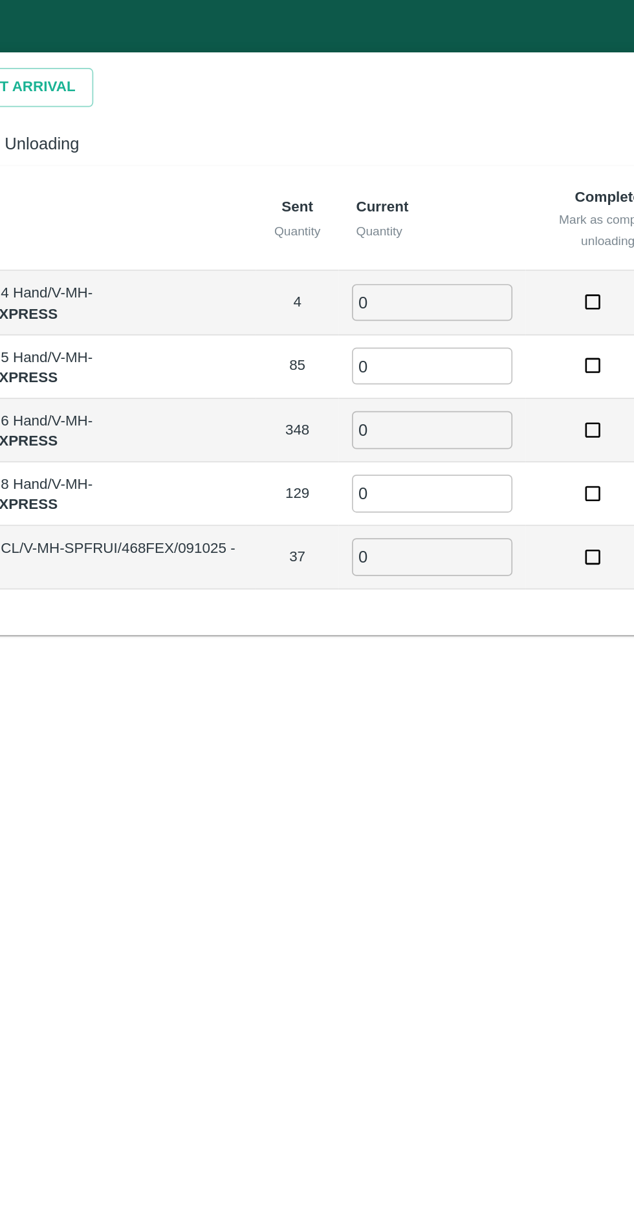
click at [416, 177] on input "0" at bounding box center [402, 175] width 93 height 21
type input "4"
type input "85"
type input "348"
type input "129"
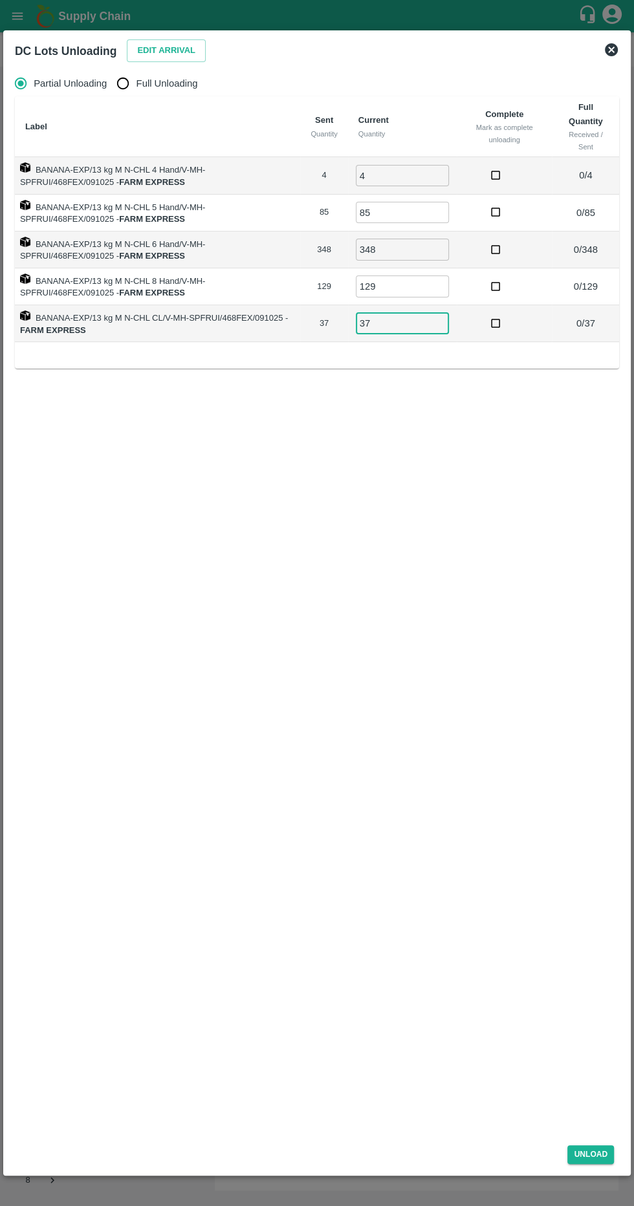
type input "37"
click at [127, 91] on input "Full Unloading" at bounding box center [123, 83] width 26 height 26
radio input "true"
type input "0"
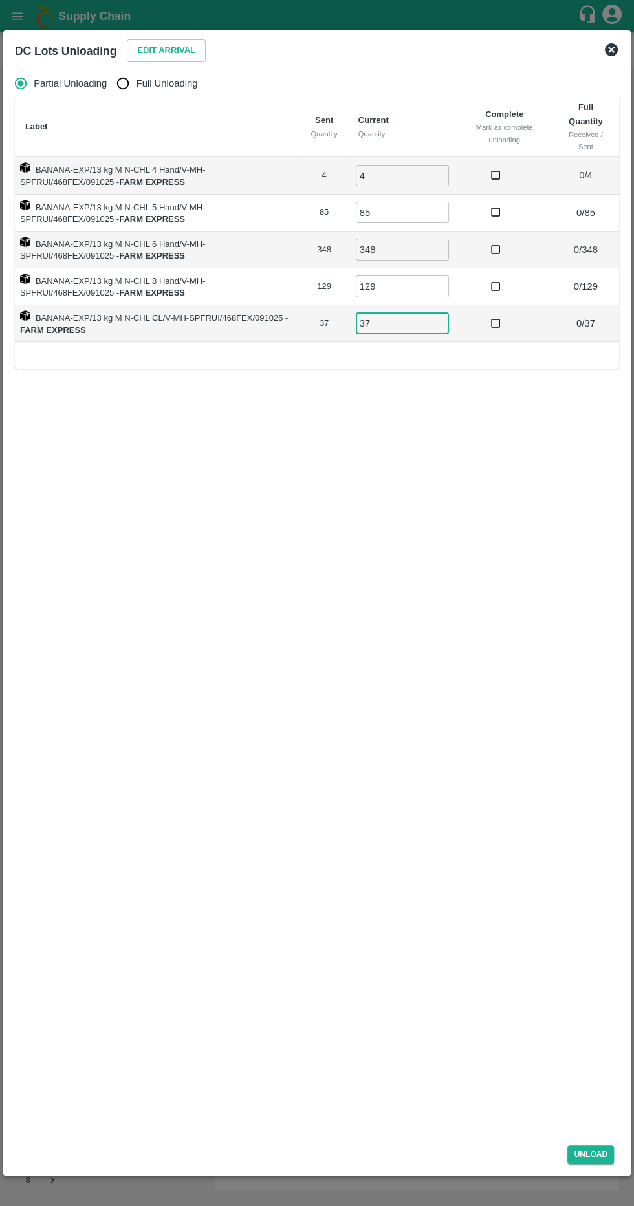
type input "0"
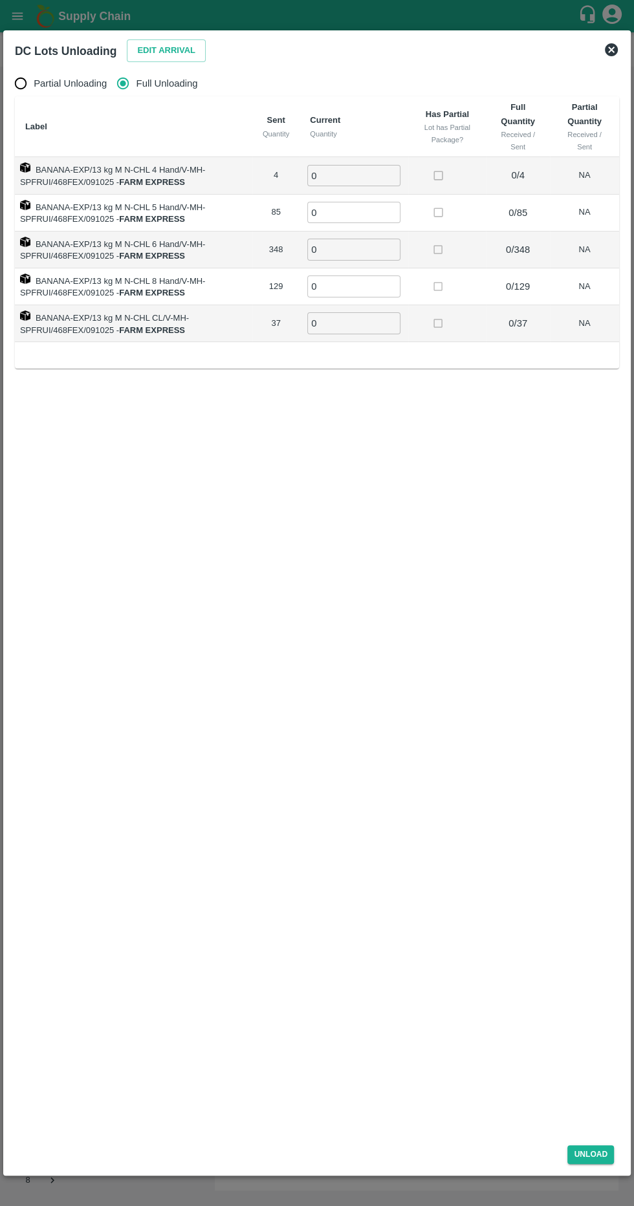
click at [384, 171] on input "0" at bounding box center [353, 175] width 93 height 21
type input "4"
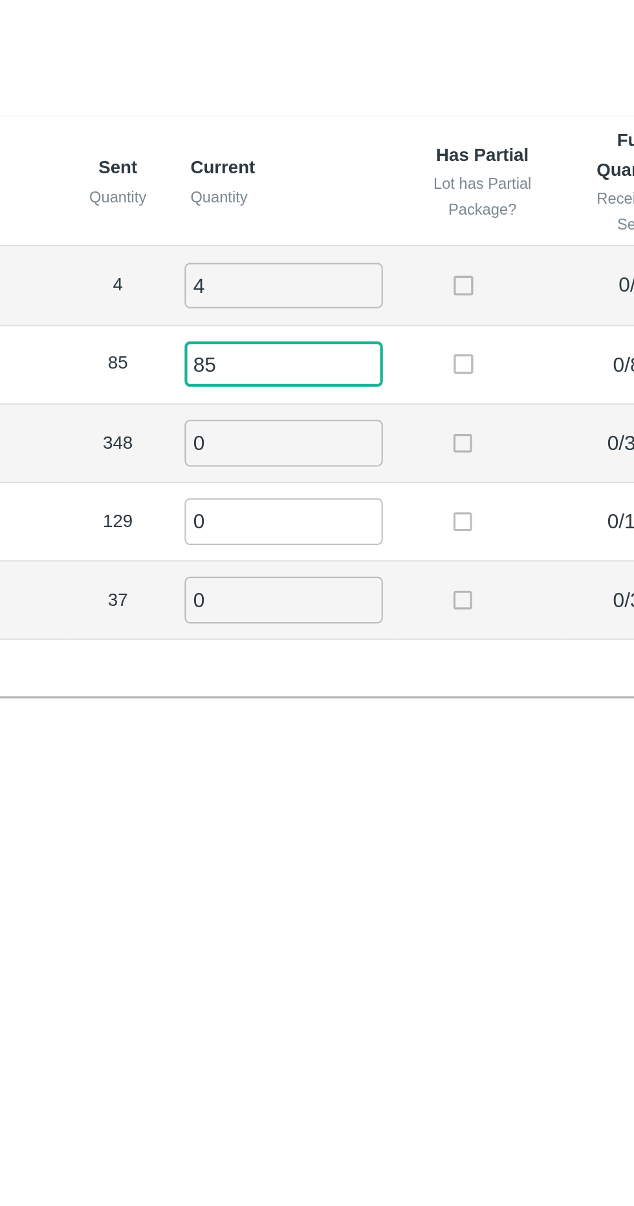
type input "85"
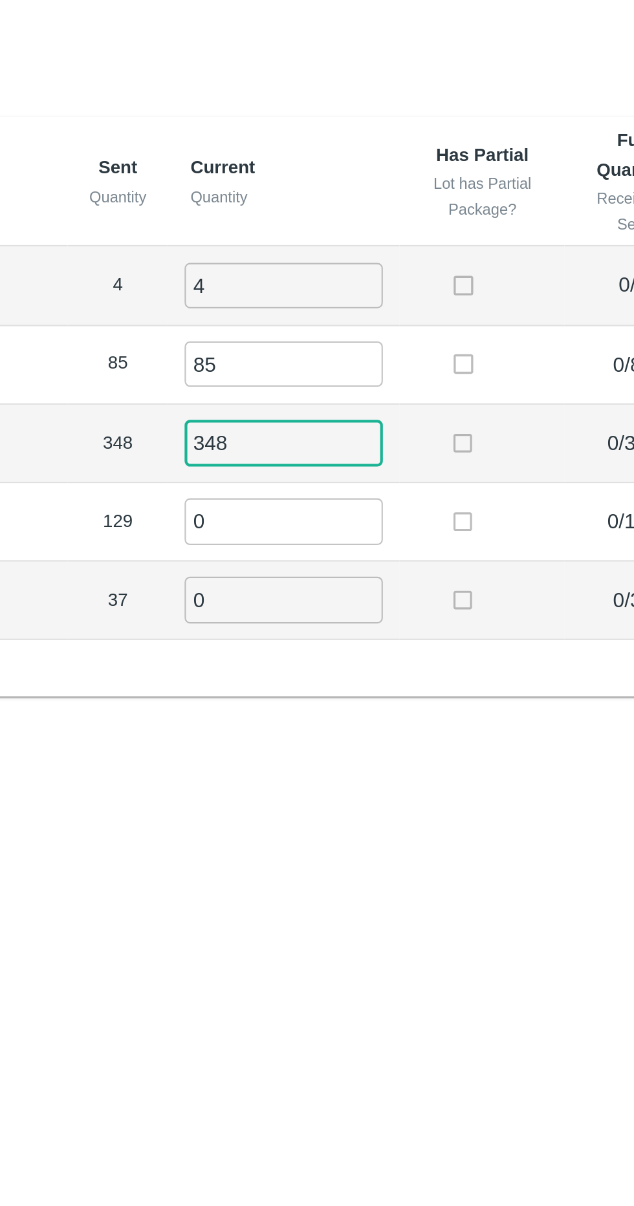
type input "348"
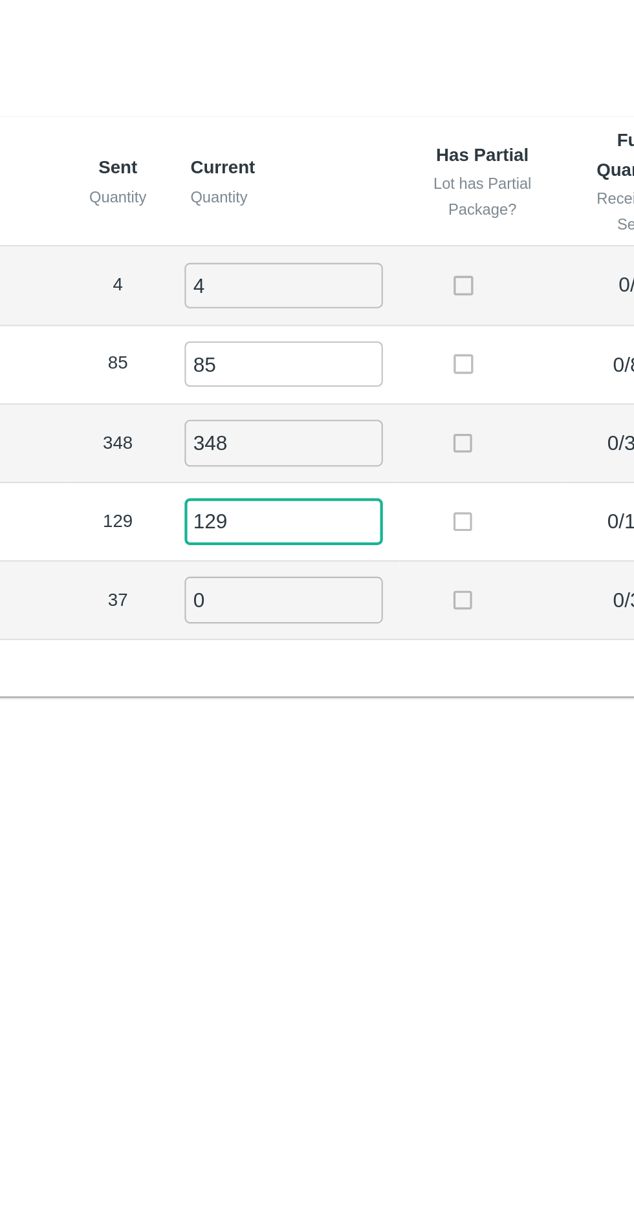
type input "129"
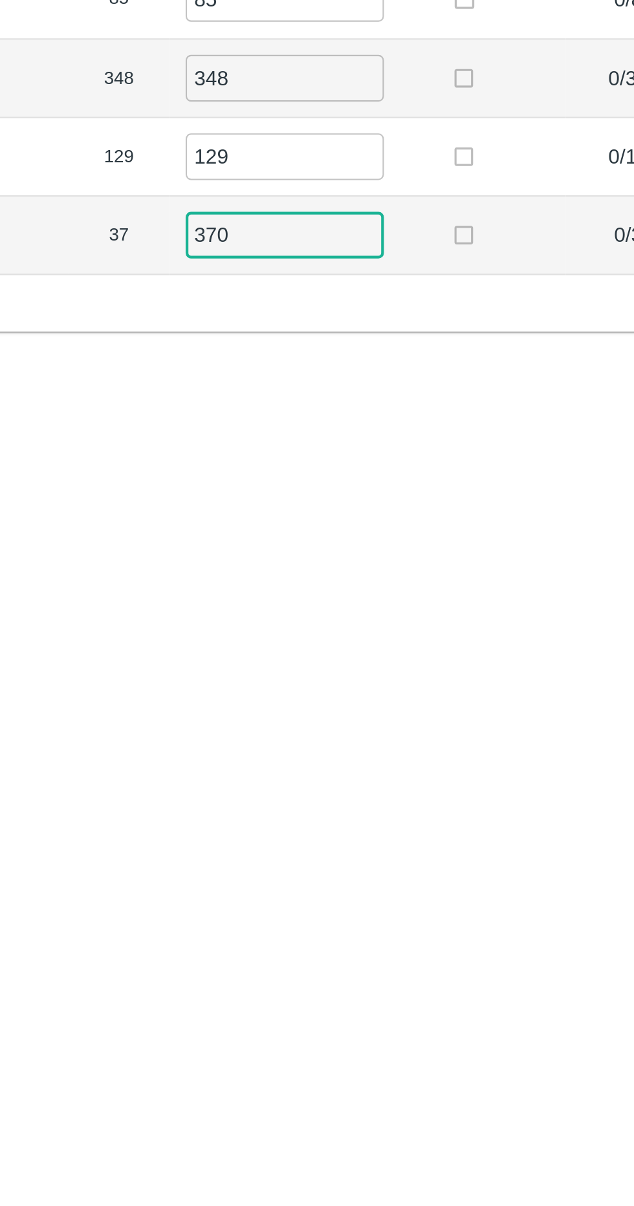
click at [377, 324] on input "370" at bounding box center [353, 322] width 93 height 21
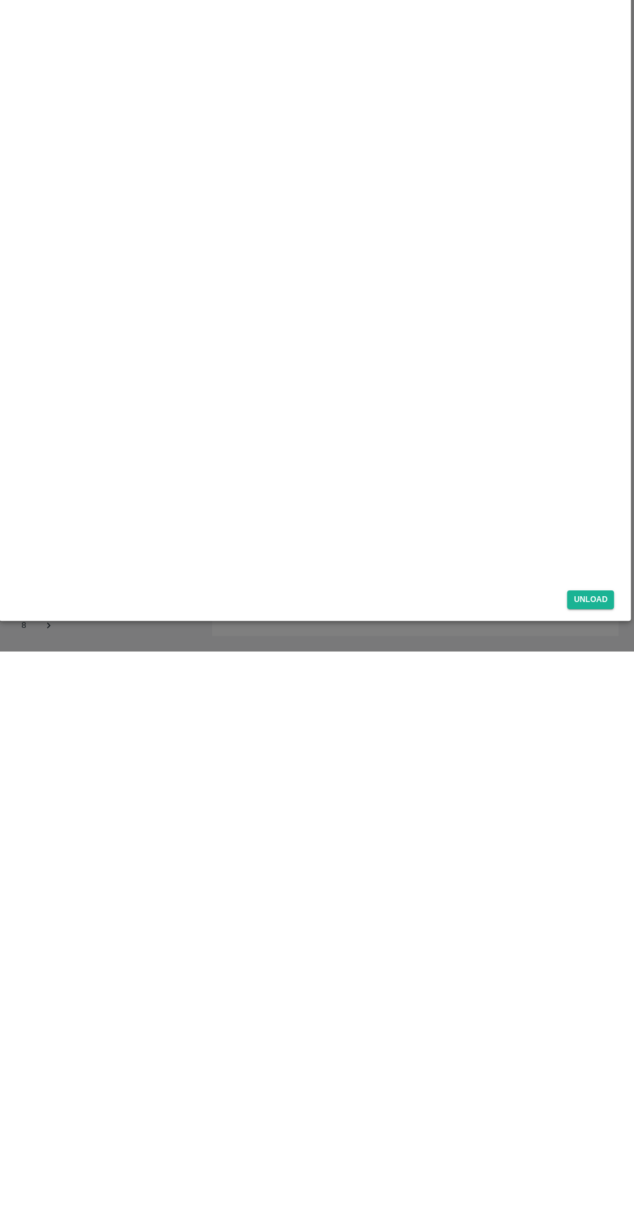
type input "37"
click at [622, 1158] on div "Unload" at bounding box center [317, 1152] width 614 height 34
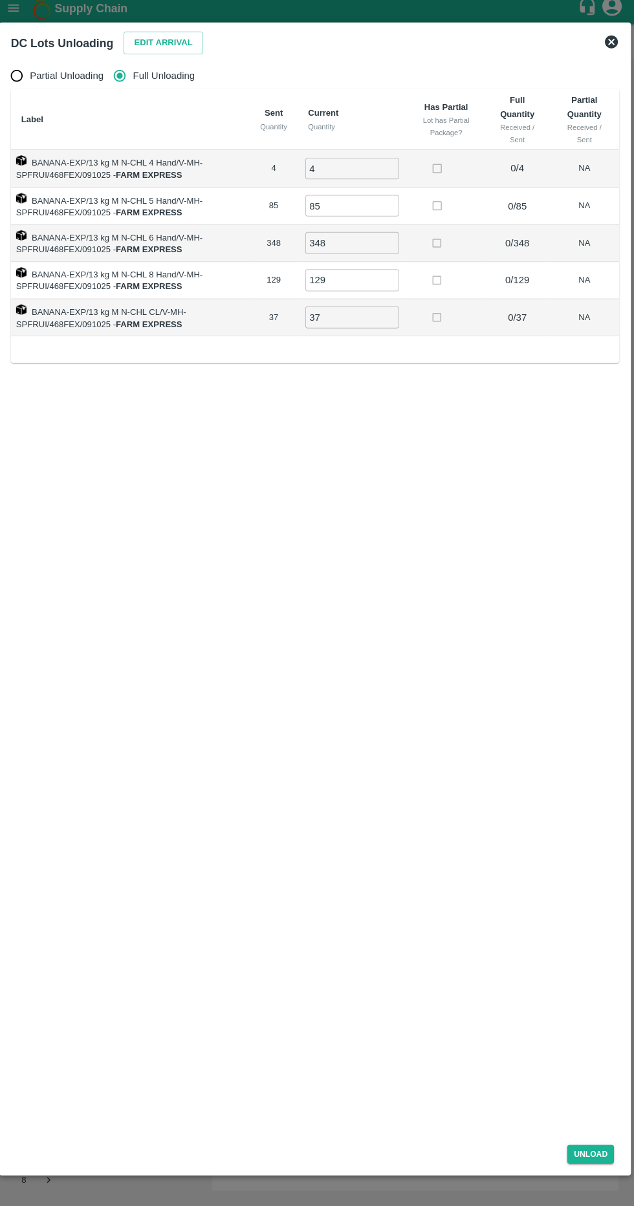
click at [561, 1115] on div "Partial Unloading Full Unloading Label Sent Quantity Current Quantity Has Parti…" at bounding box center [317, 600] width 614 height 1070
click at [590, 1164] on button "Unload" at bounding box center [590, 1154] width 47 height 19
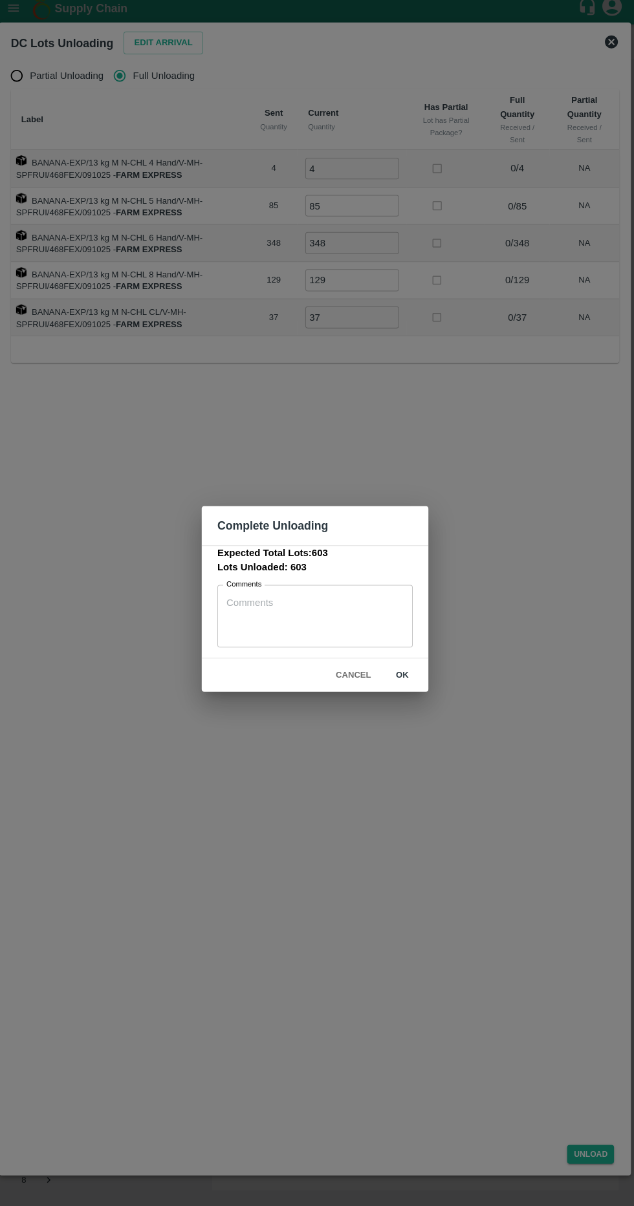
click at [413, 690] on button "ok" at bounding box center [403, 678] width 41 height 23
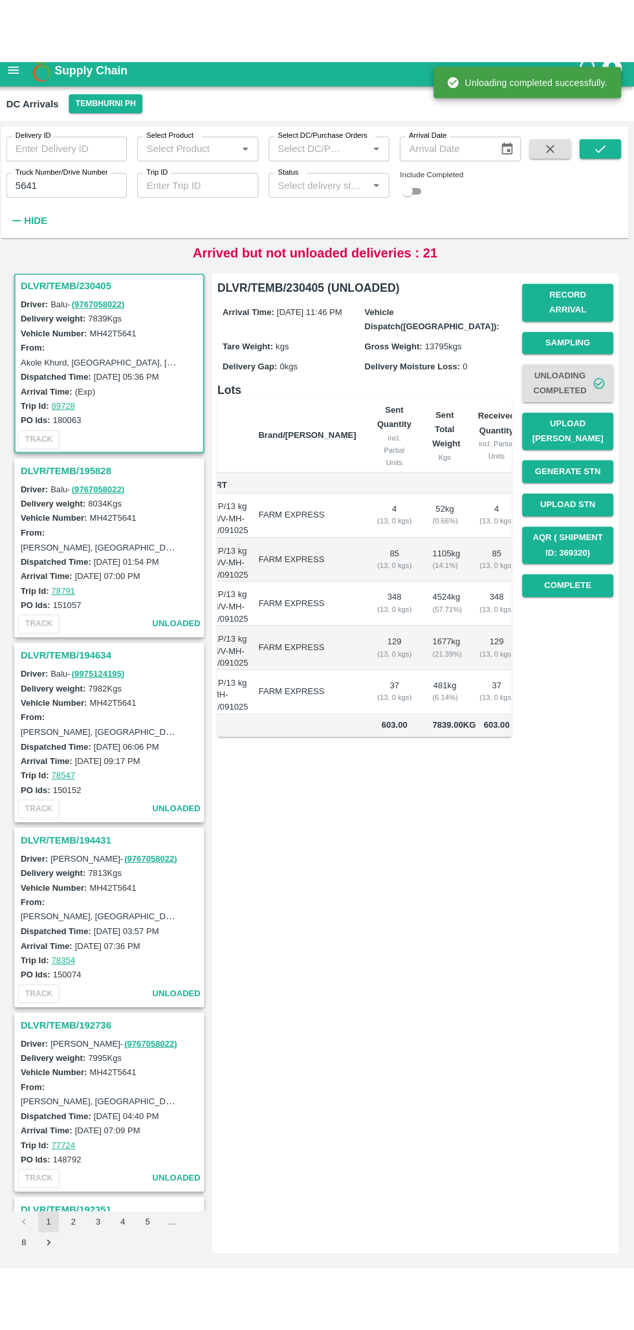
scroll to position [0, 73]
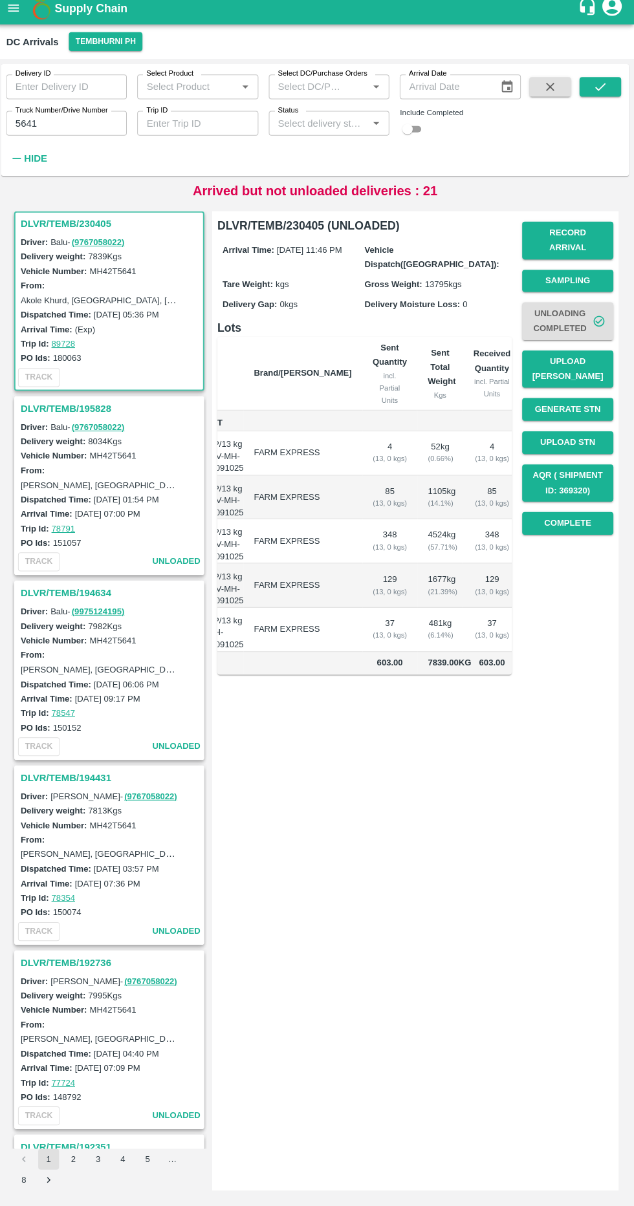
click at [595, 363] on button "Upload [PERSON_NAME]" at bounding box center [568, 375] width 91 height 38
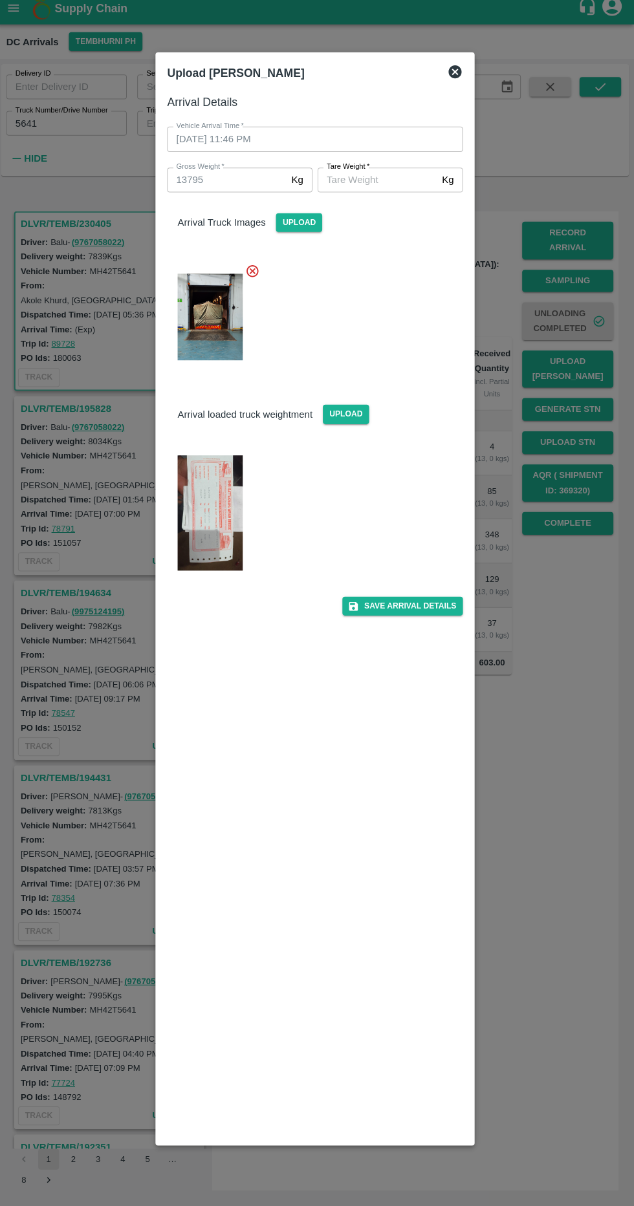
click at [188, 554] on img at bounding box center [212, 517] width 65 height 115
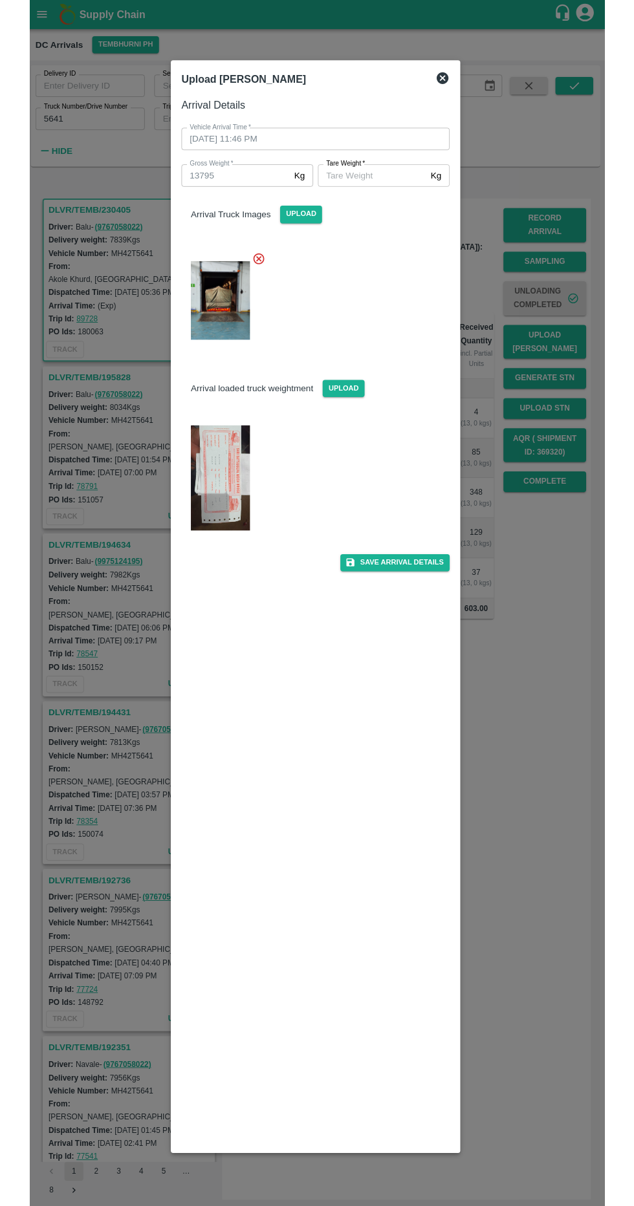
scroll to position [0, 0]
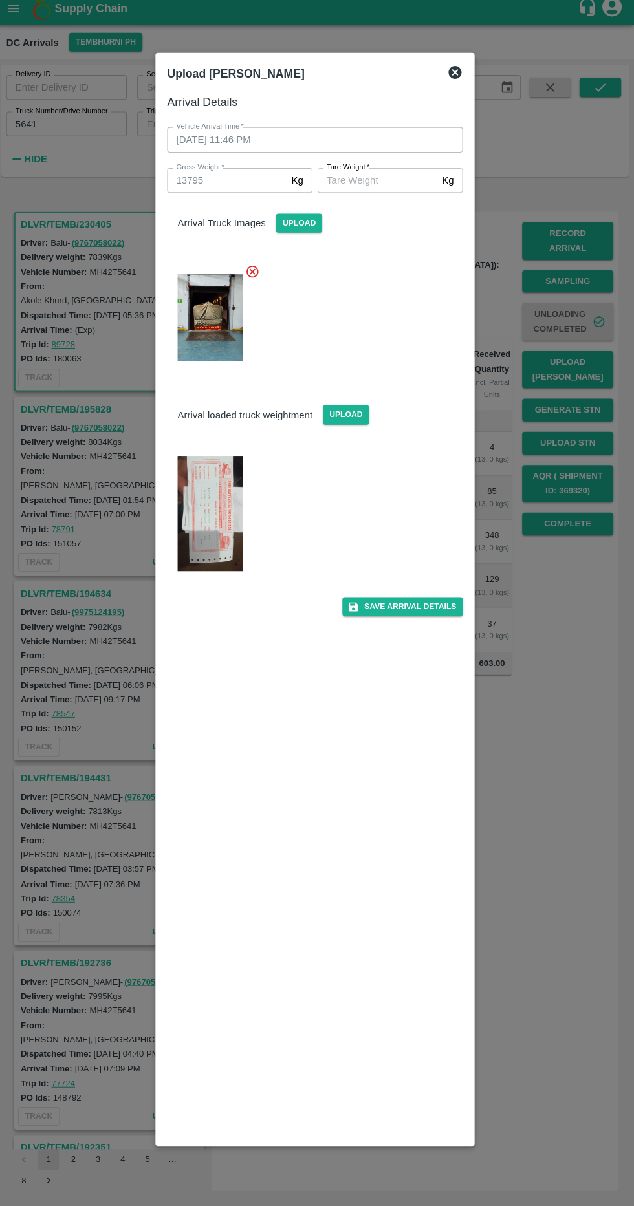
click at [393, 191] on input "[PERSON_NAME]   *" at bounding box center [378, 187] width 118 height 25
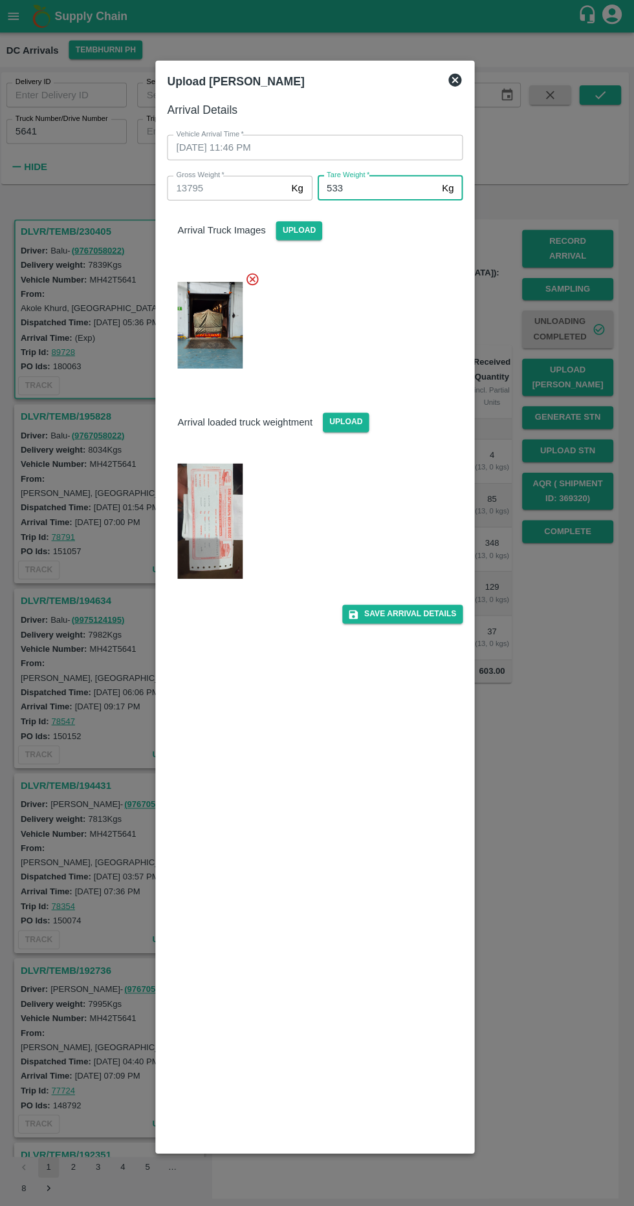
click at [222, 358] on img at bounding box center [212, 323] width 65 height 86
click at [237, 567] on img at bounding box center [212, 517] width 65 height 115
click at [402, 188] on input "533" at bounding box center [378, 187] width 118 height 25
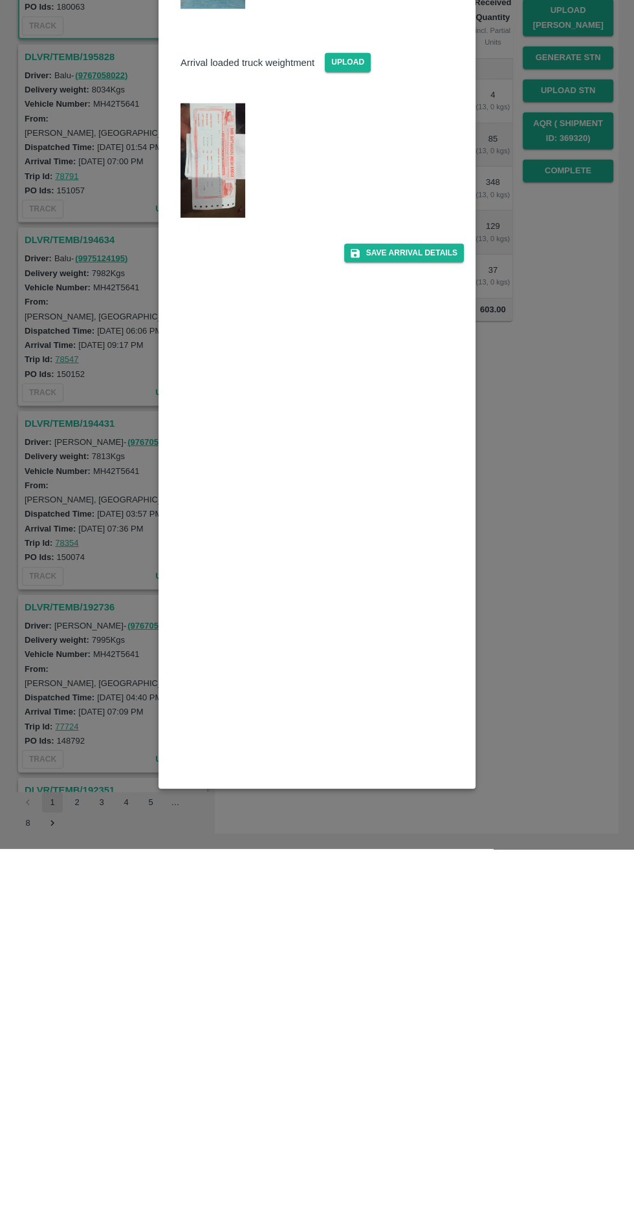
type input "5330"
click at [437, 611] on button "Save Arrival Details" at bounding box center [404, 610] width 120 height 19
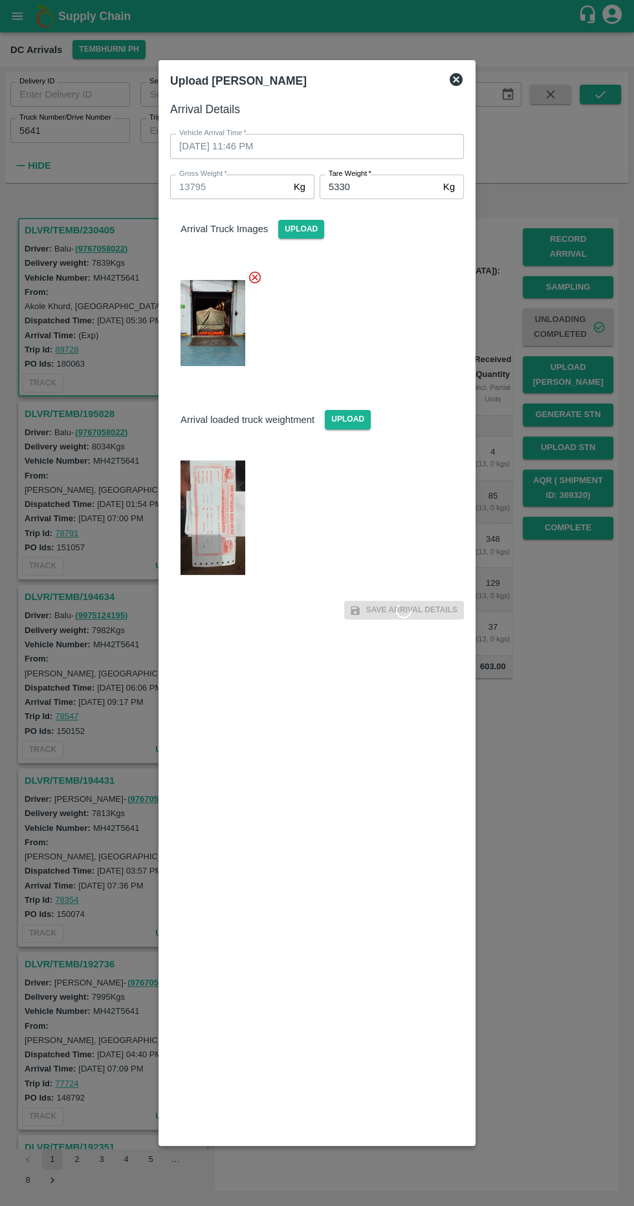
click at [462, 87] on icon at bounding box center [456, 80] width 16 height 16
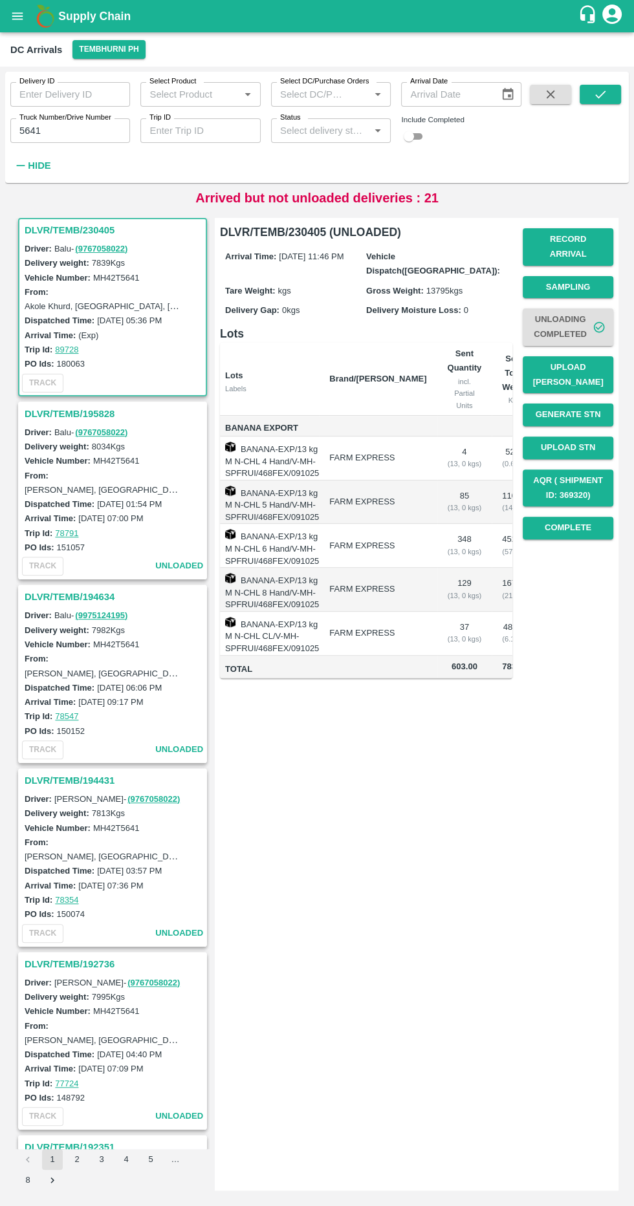
scroll to position [0, 73]
